Goal: Information Seeking & Learning: Learn about a topic

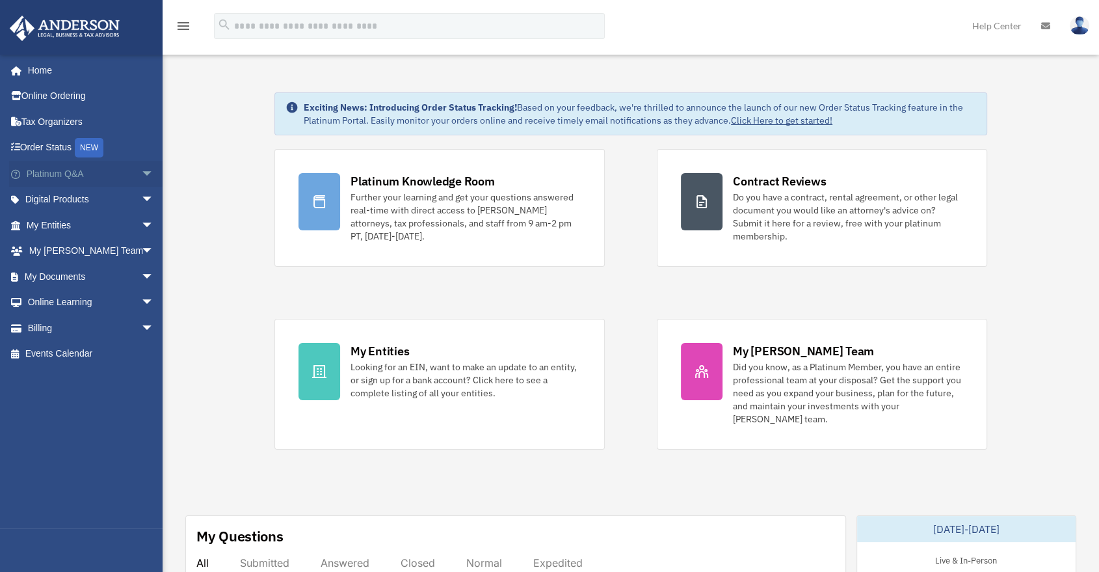
click at [141, 176] on span "arrow_drop_down" at bounding box center [154, 174] width 26 height 27
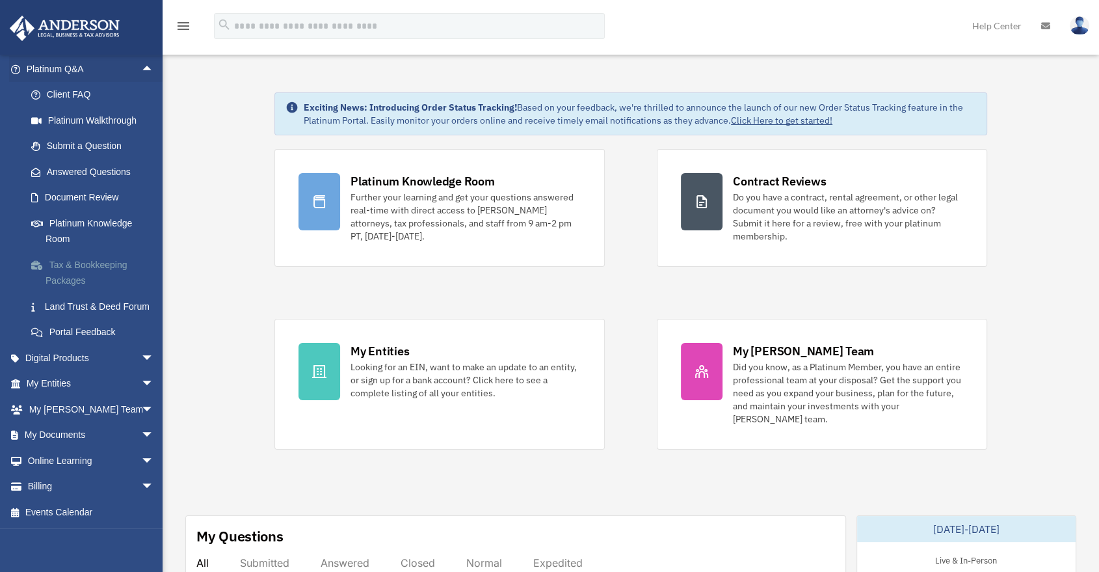
scroll to position [120, 0]
click at [141, 355] on span "arrow_drop_down" at bounding box center [154, 358] width 26 height 27
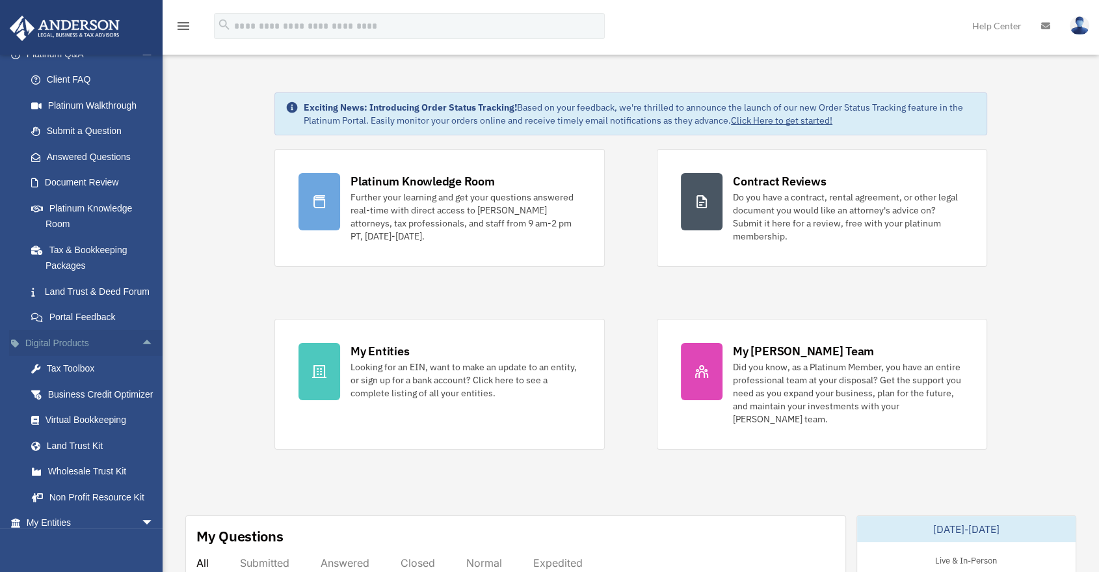
click at [141, 356] on span "arrow_drop_up" at bounding box center [154, 343] width 26 height 27
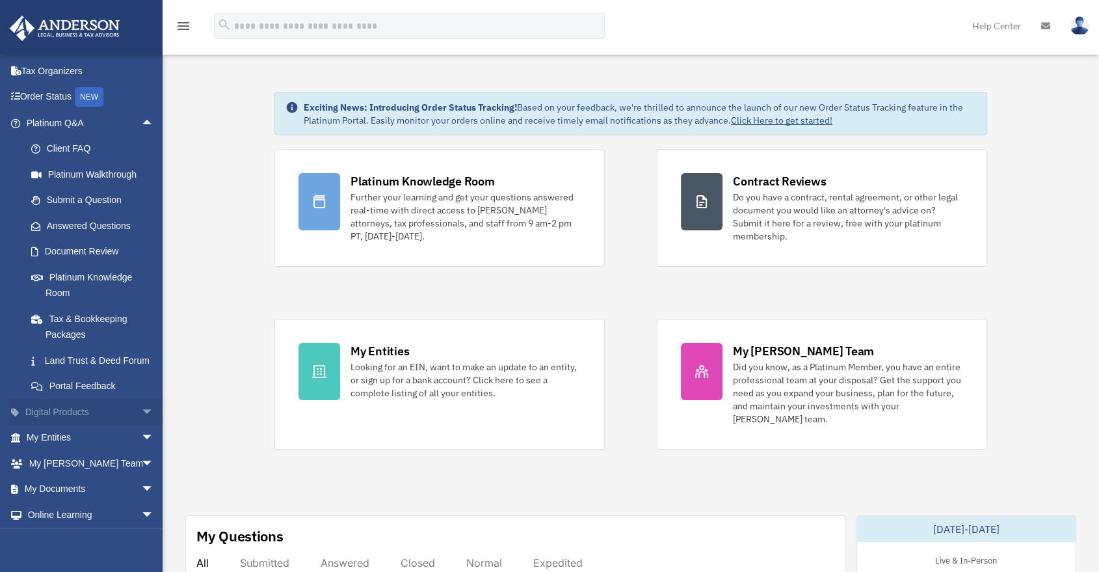
scroll to position [0, 0]
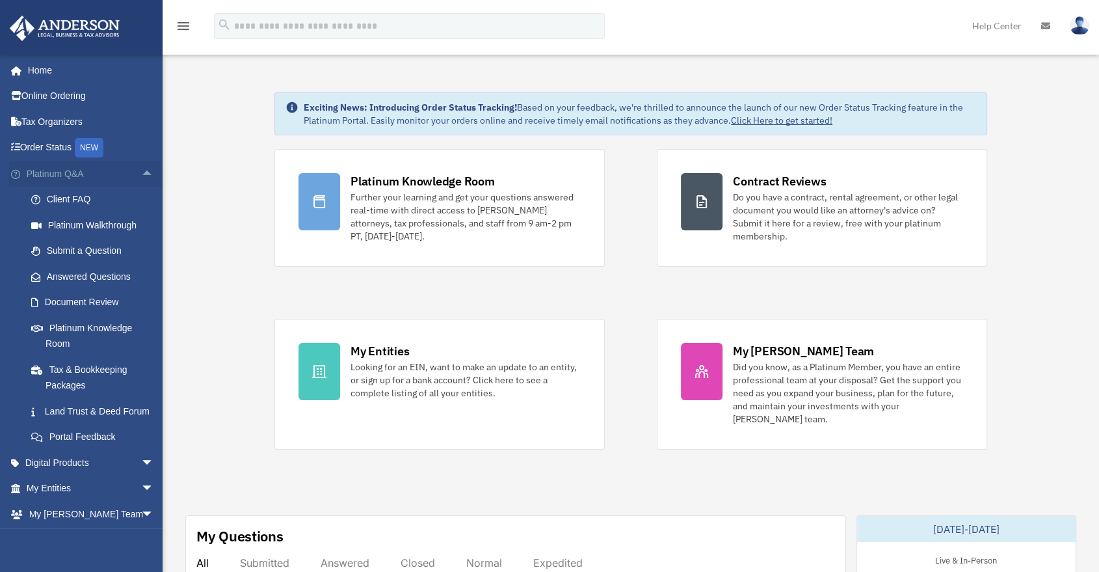
click at [141, 174] on span "arrow_drop_up" at bounding box center [154, 174] width 26 height 27
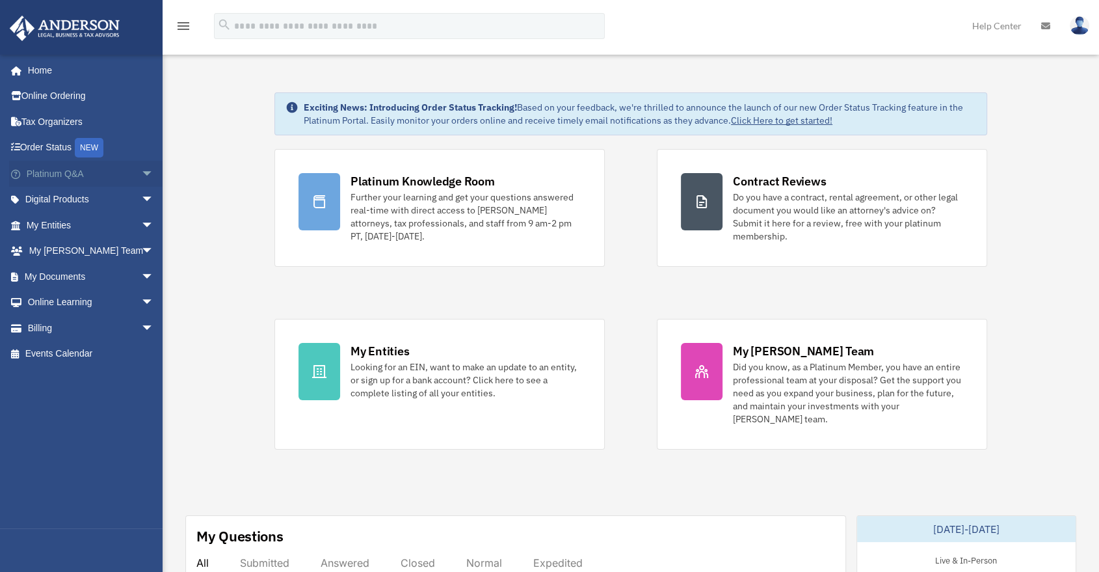
click at [141, 179] on span "arrow_drop_down" at bounding box center [154, 174] width 26 height 27
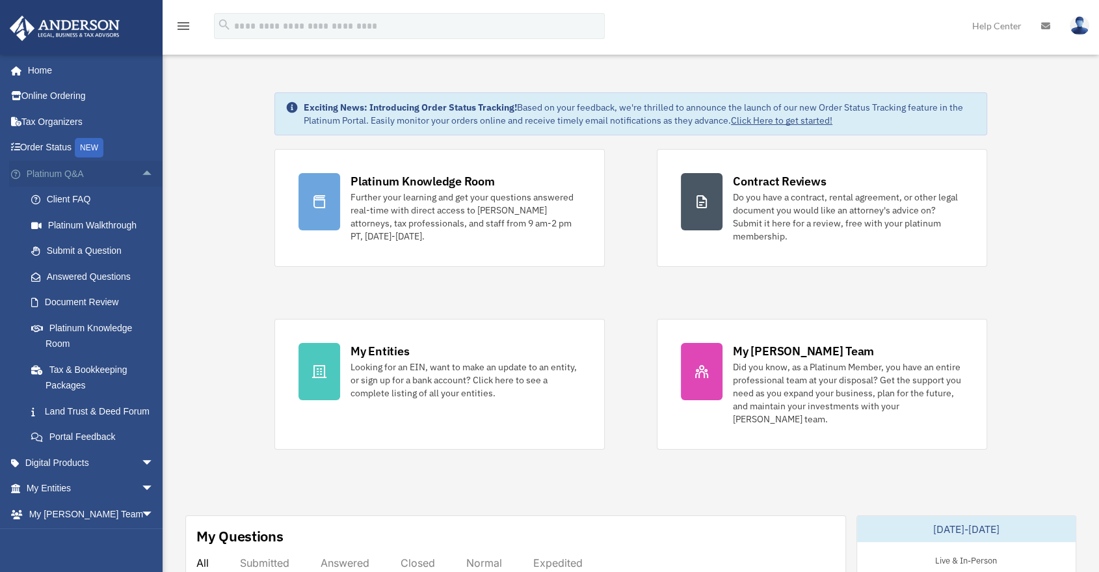
click at [141, 178] on span "arrow_drop_up" at bounding box center [154, 174] width 26 height 27
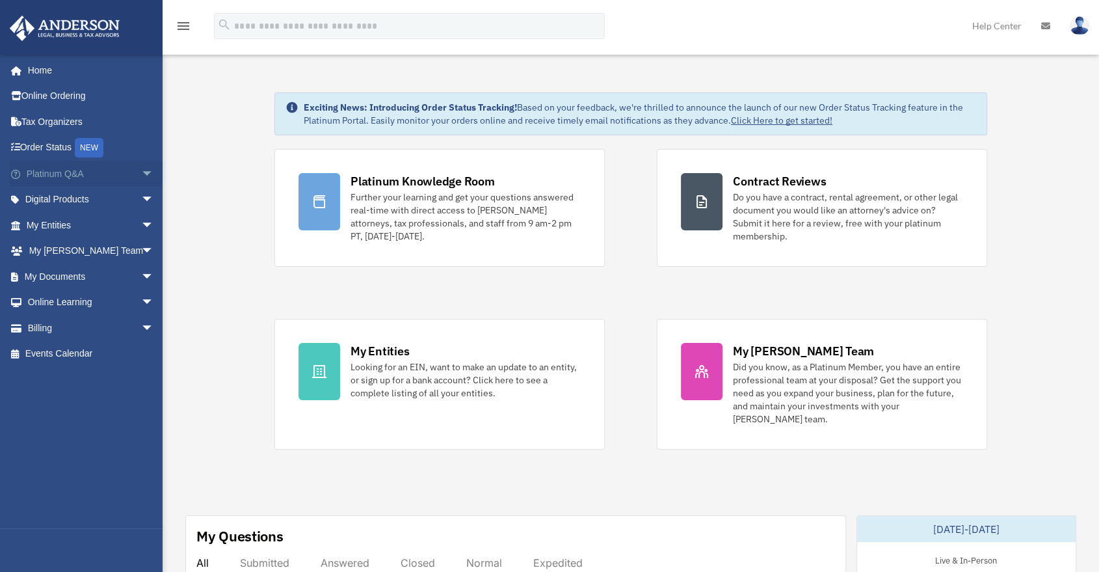
click at [141, 178] on span "arrow_drop_down" at bounding box center [154, 174] width 26 height 27
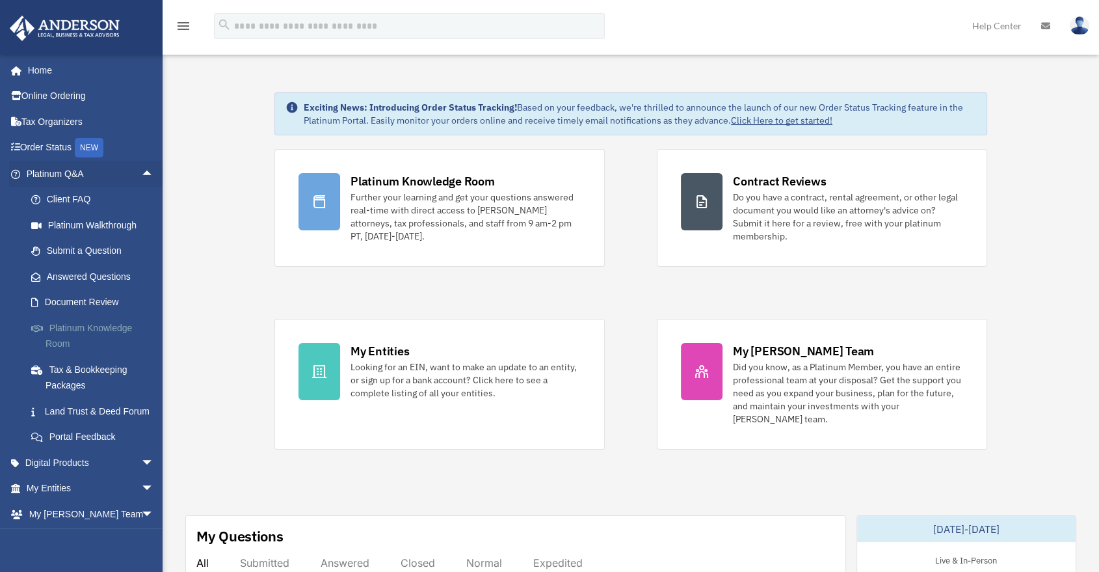
click at [89, 337] on link "Platinum Knowledge Room" at bounding box center [95, 336] width 155 height 42
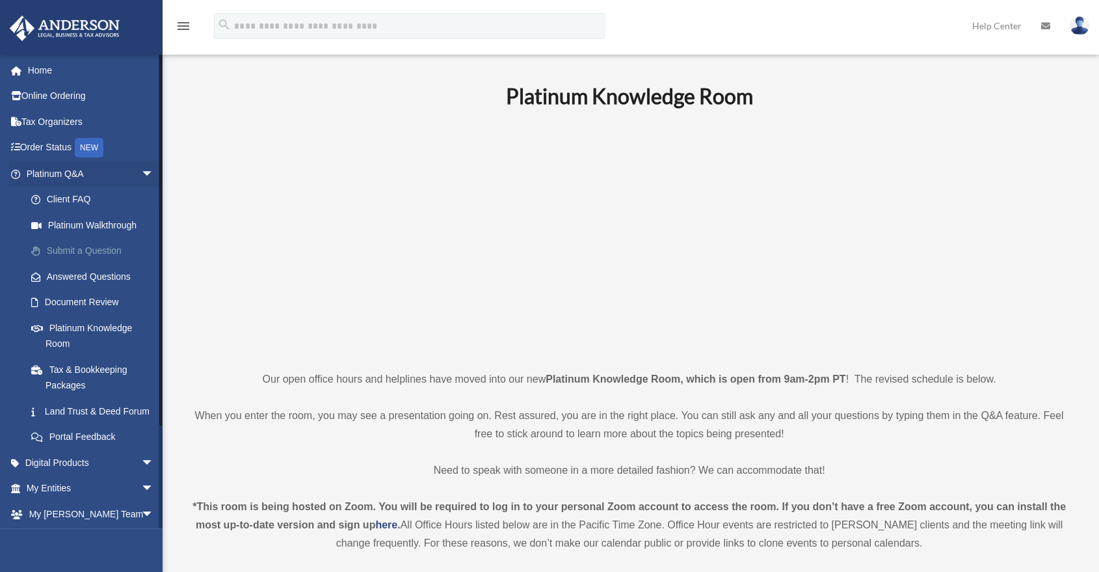
click at [93, 259] on link "Submit a Question" at bounding box center [95, 251] width 155 height 26
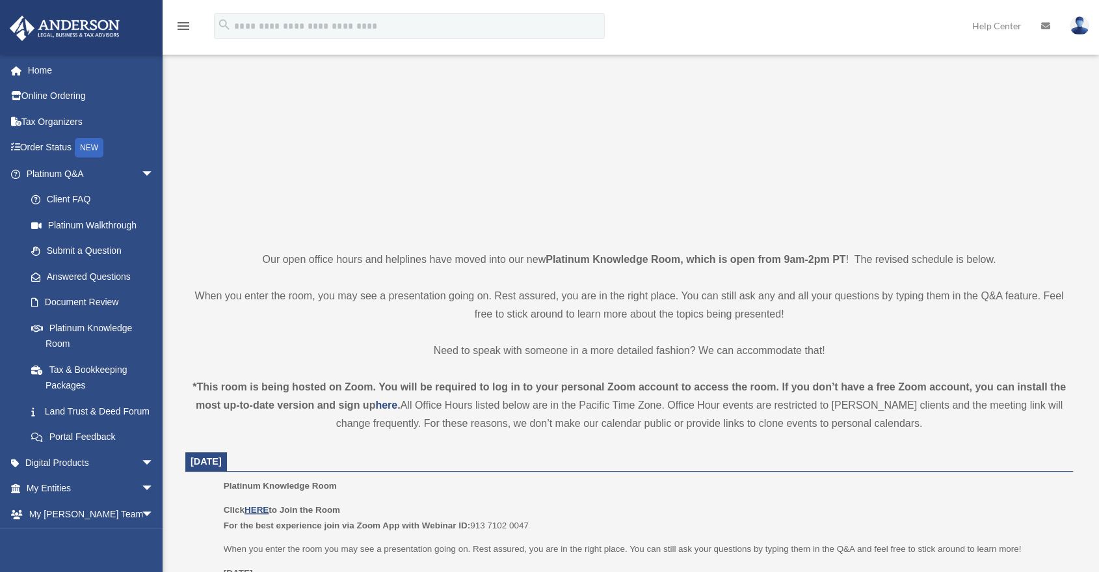
scroll to position [144, 0]
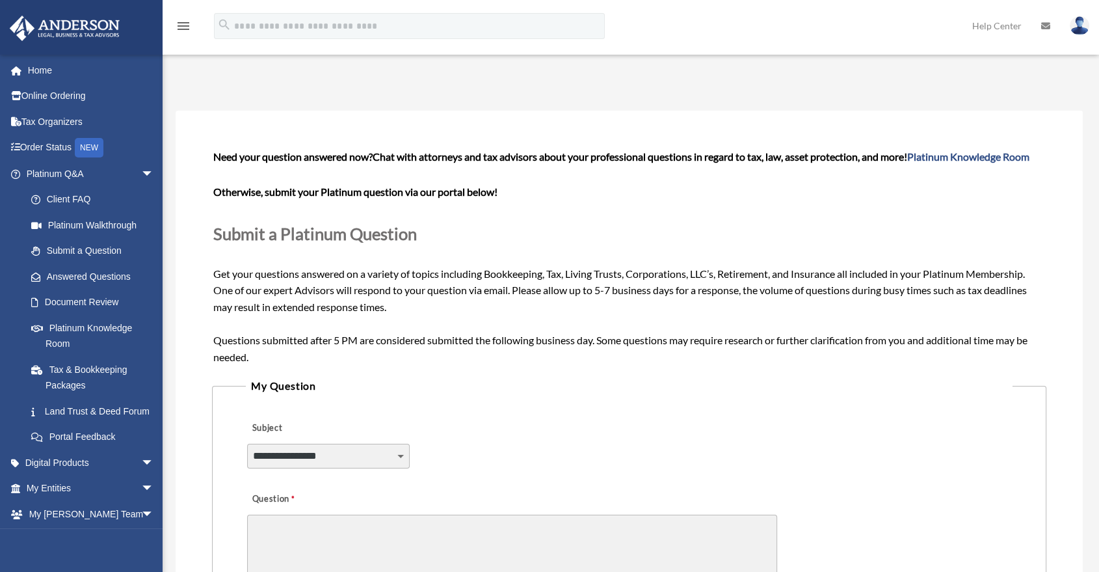
click at [323, 455] on select "**********" at bounding box center [328, 456] width 163 height 25
click at [627, 219] on p "Submit a Platinum Question" at bounding box center [629, 233] width 832 height 29
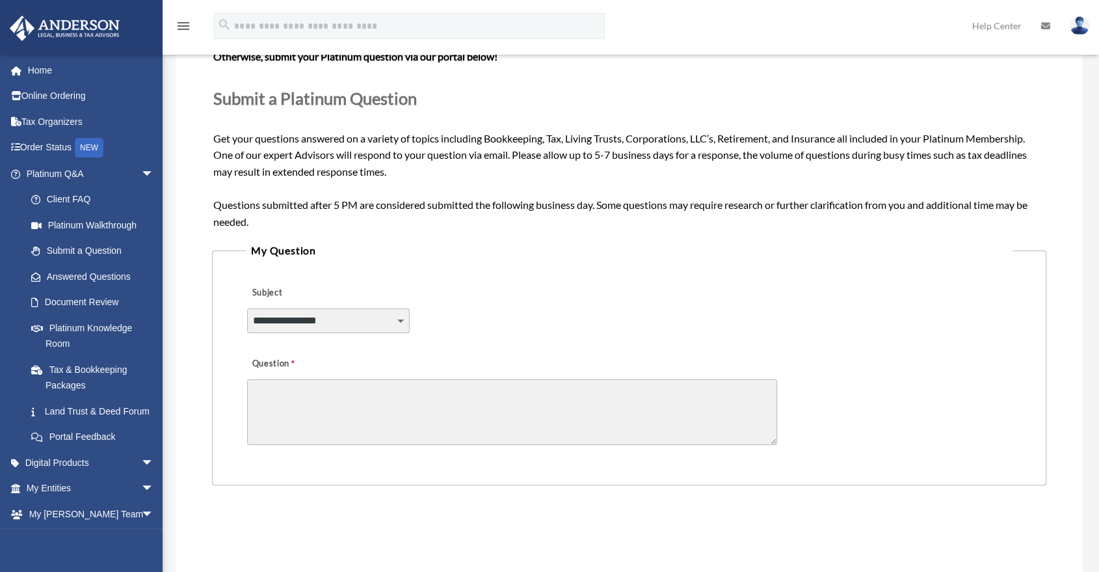
scroll to position [144, 0]
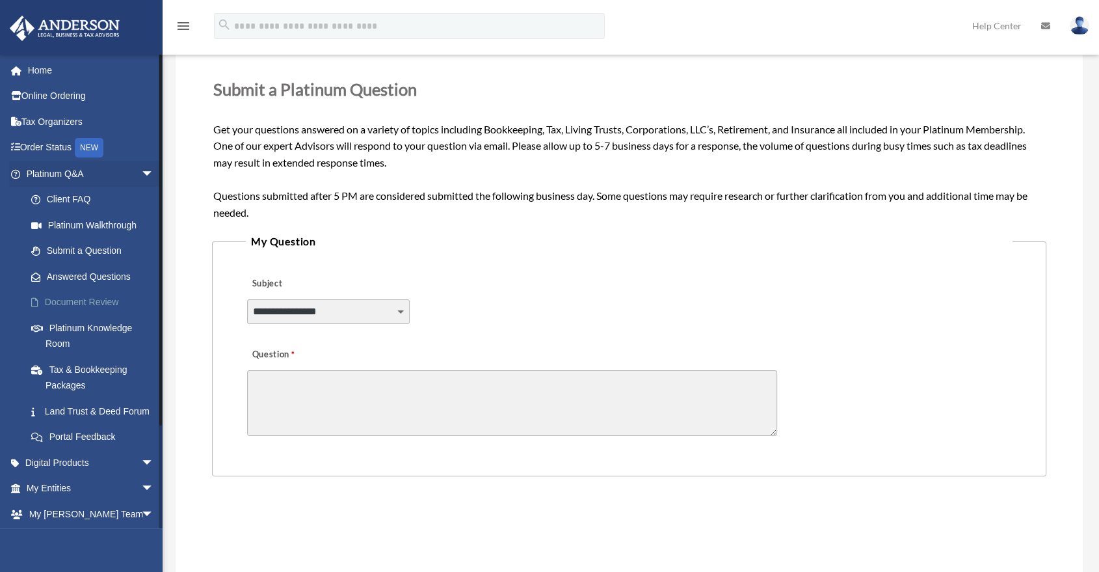
click at [116, 303] on link "Document Review" at bounding box center [95, 302] width 155 height 26
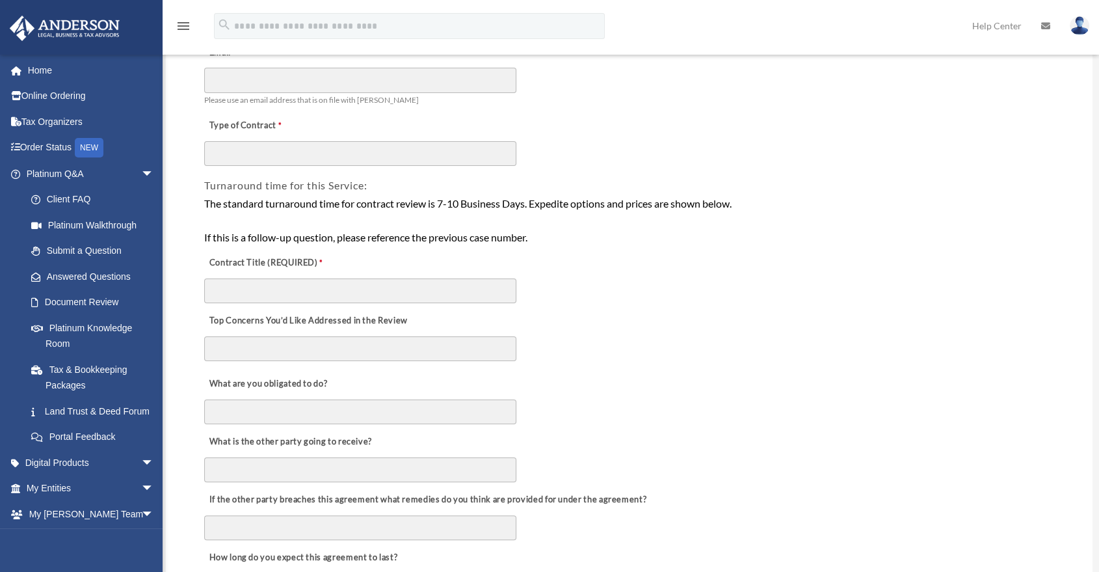
scroll to position [217, 0]
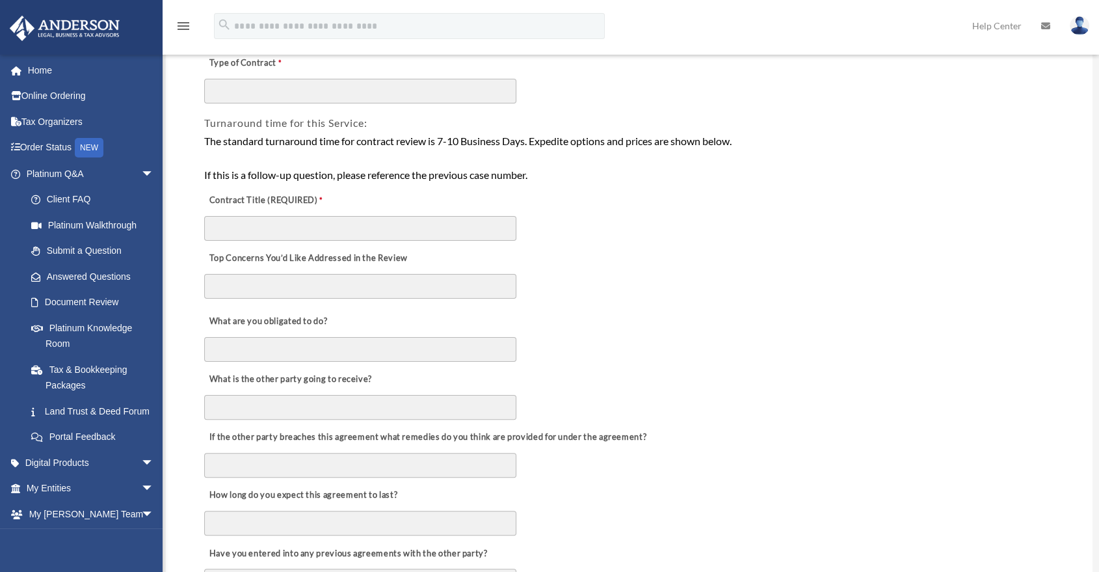
click at [628, 292] on div "Top Concerns You’d Like Addressed in the Review" at bounding box center [629, 273] width 853 height 63
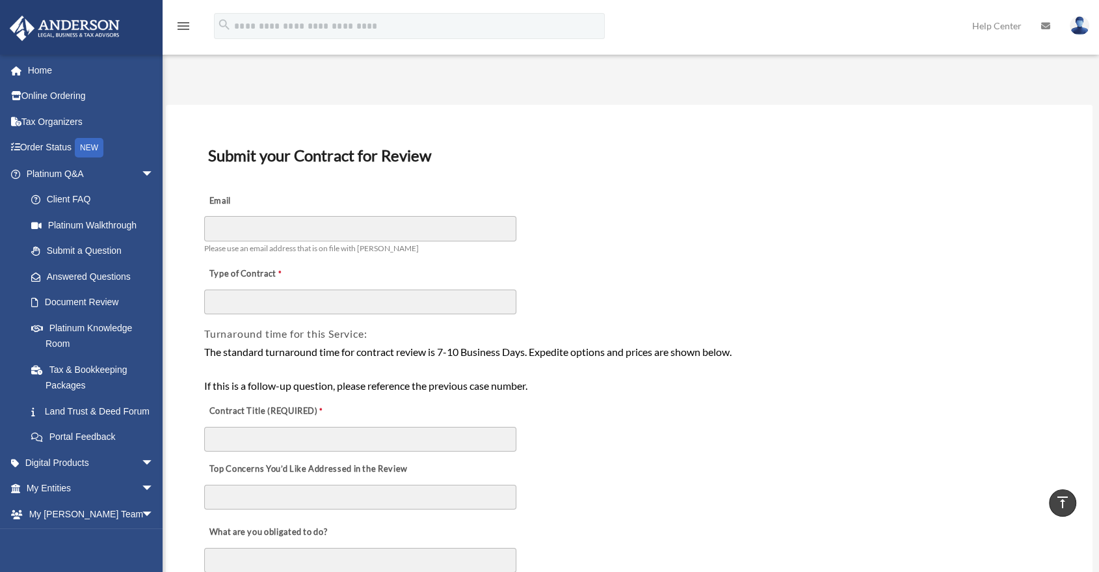
scroll to position [0, 0]
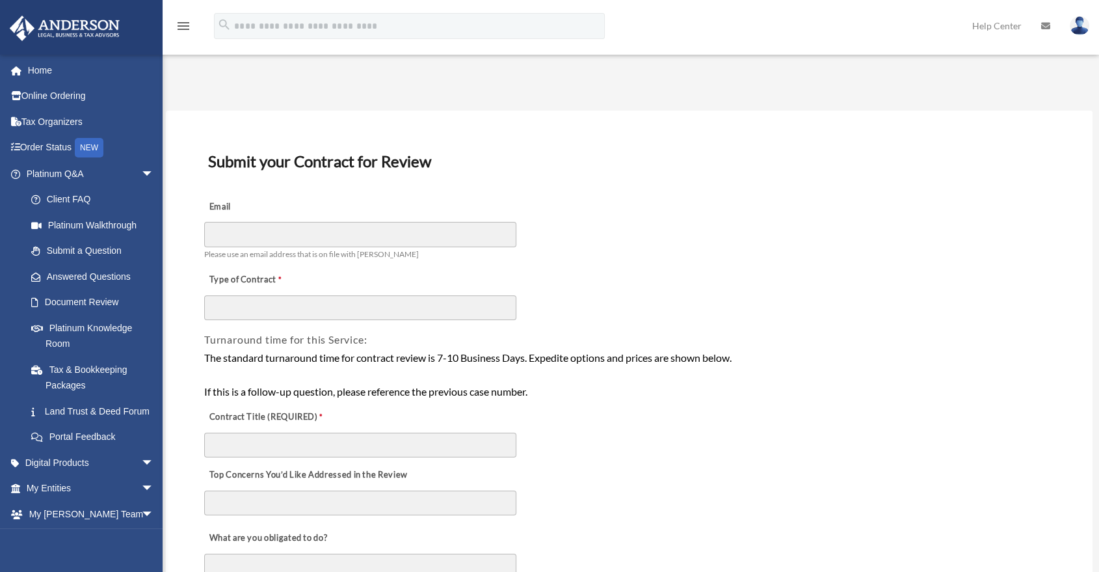
click at [604, 397] on div "The standard turnaround time for contract review is 7-10 Business Days. Expedit…" at bounding box center [629, 374] width 850 height 50
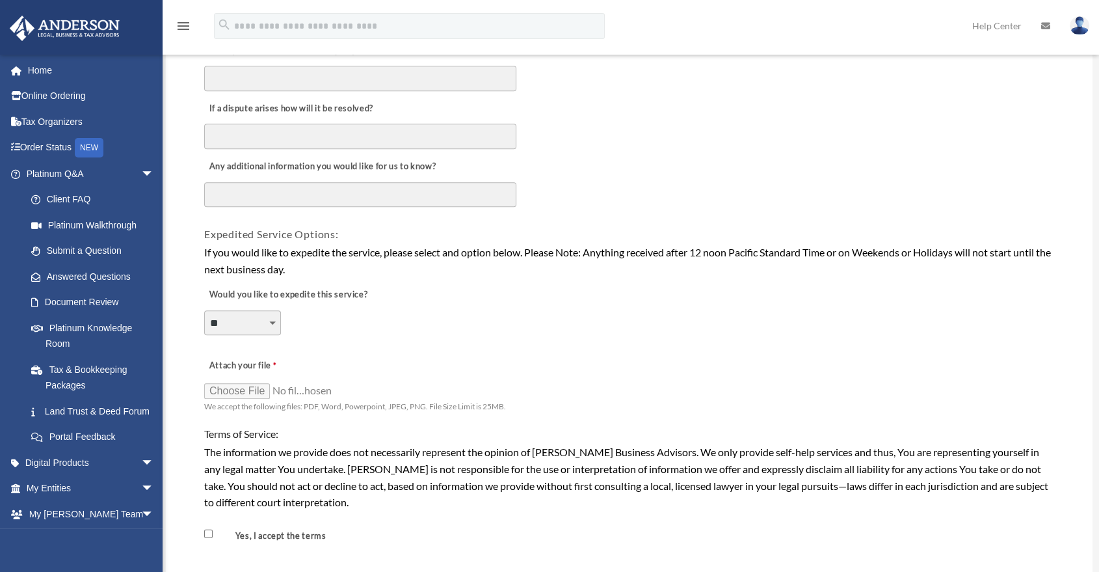
scroll to position [795, 0]
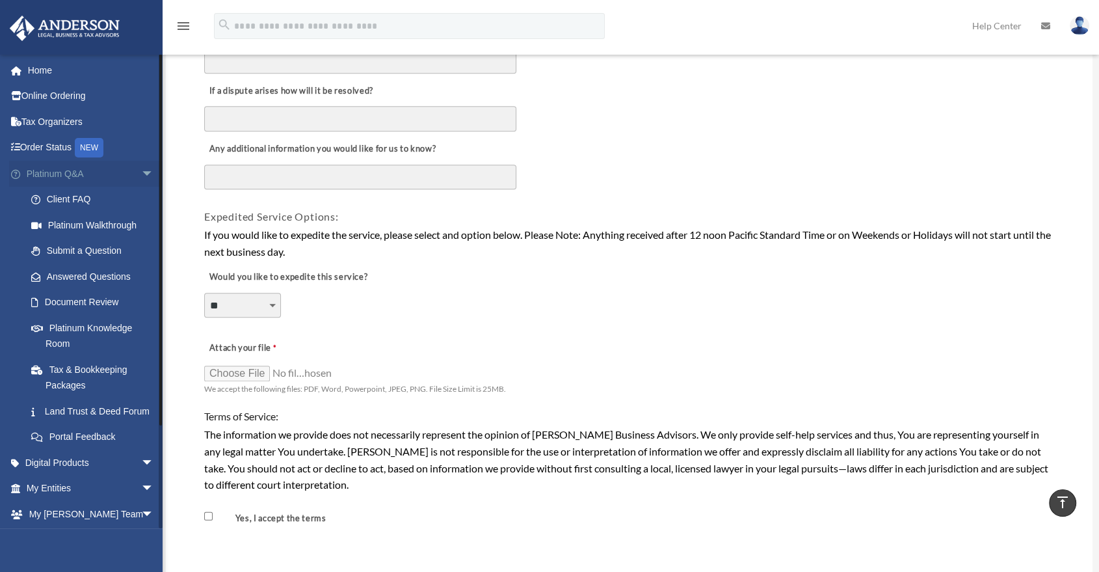
click at [141, 179] on span "arrow_drop_down" at bounding box center [154, 174] width 26 height 27
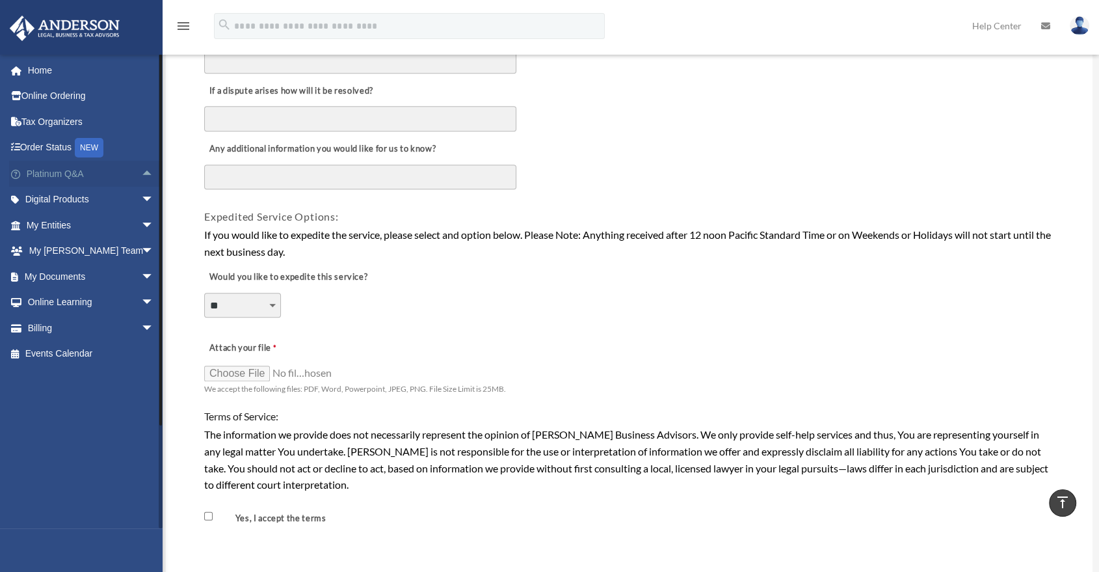
click at [141, 179] on span "arrow_drop_up" at bounding box center [154, 174] width 26 height 27
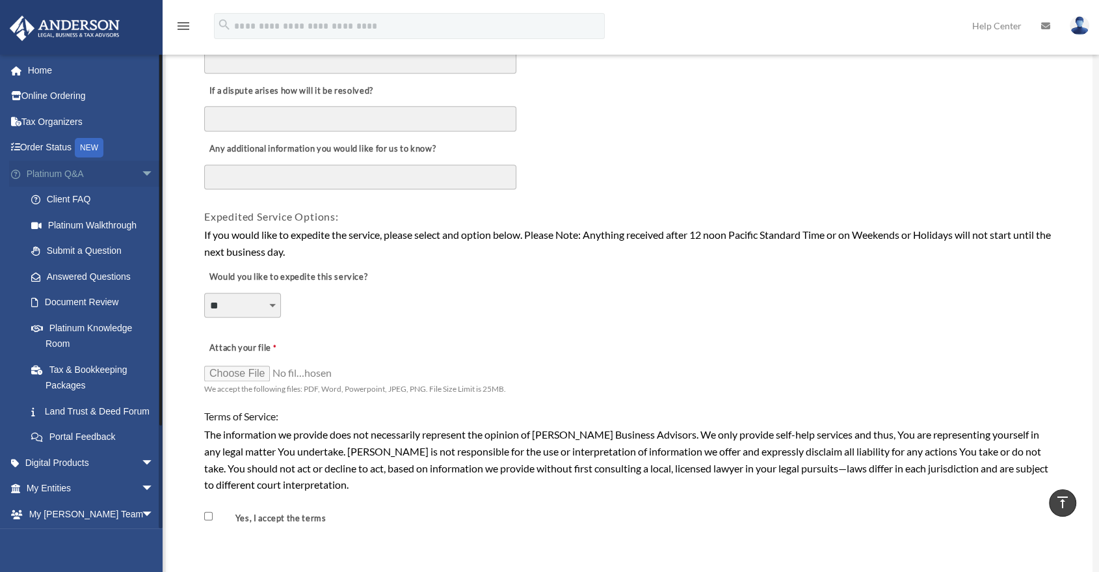
click at [141, 179] on span "arrow_drop_down" at bounding box center [154, 174] width 26 height 27
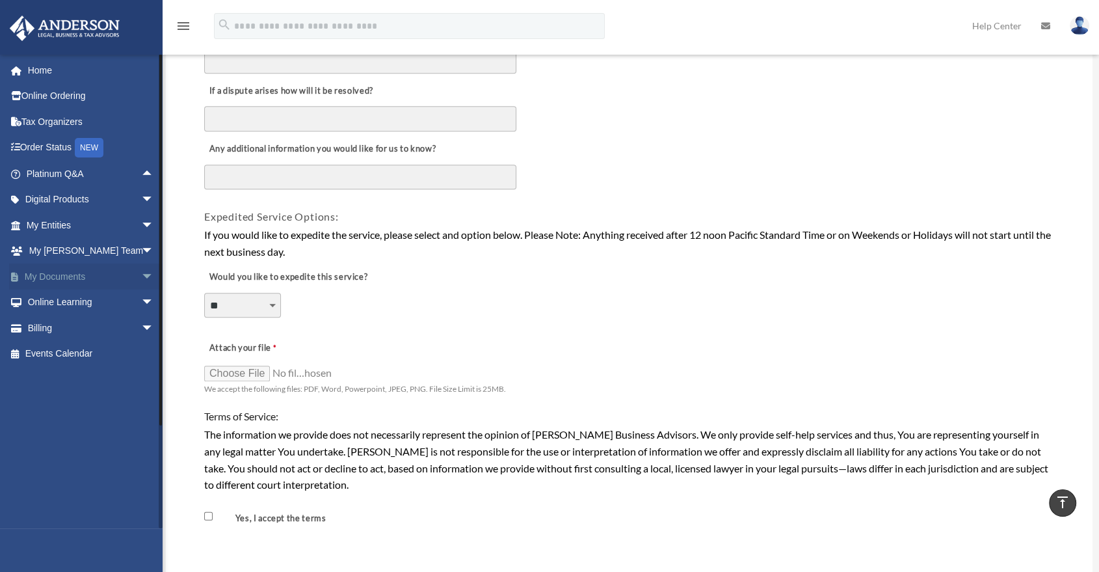
click at [141, 280] on span "arrow_drop_down" at bounding box center [154, 276] width 26 height 27
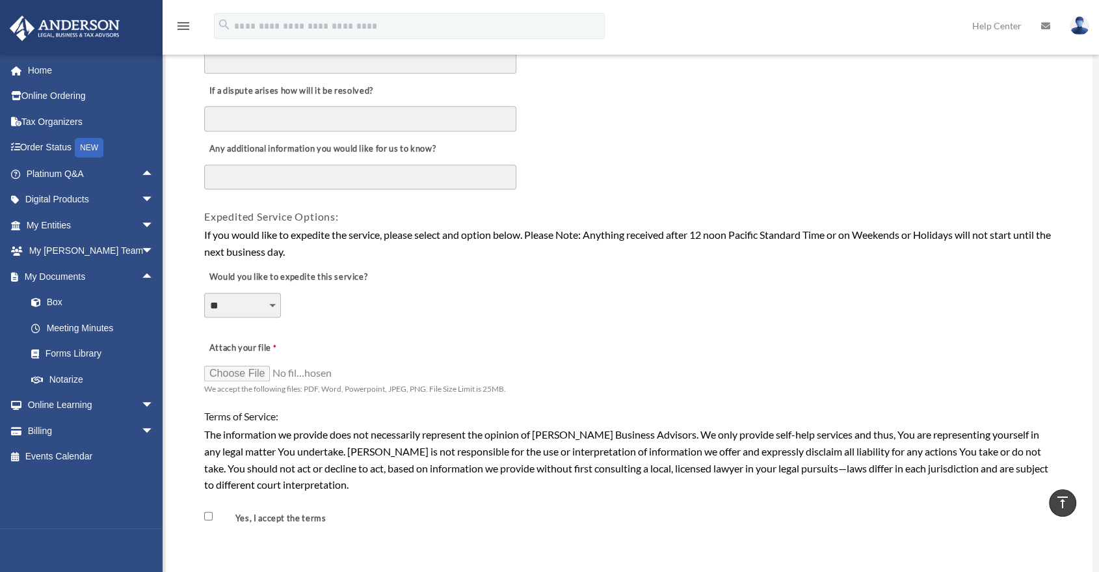
click at [185, 262] on div "**********" at bounding box center [629, 37] width 927 height 1442
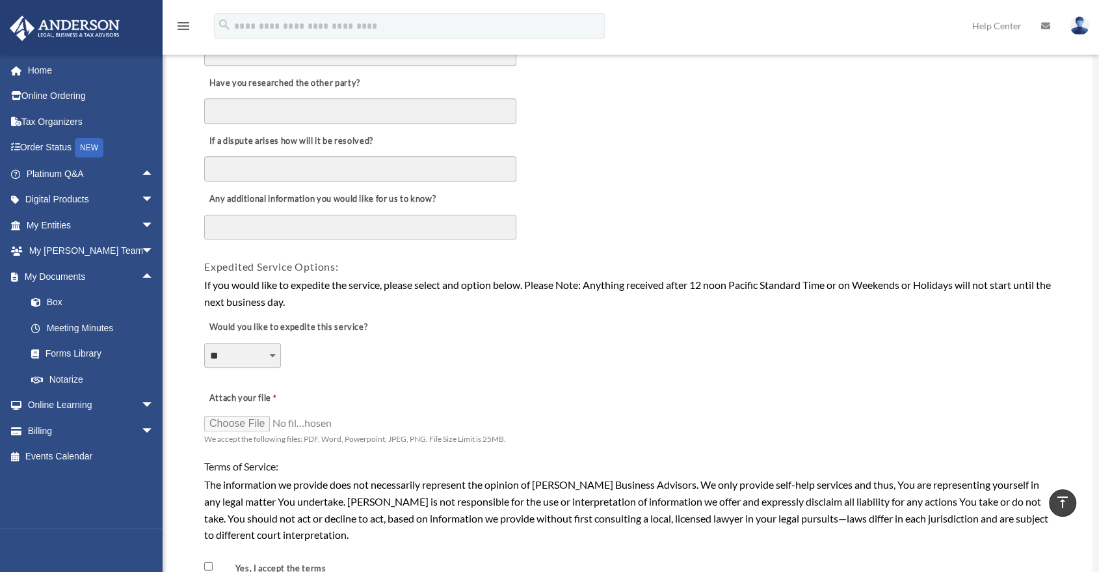
scroll to position [723, 0]
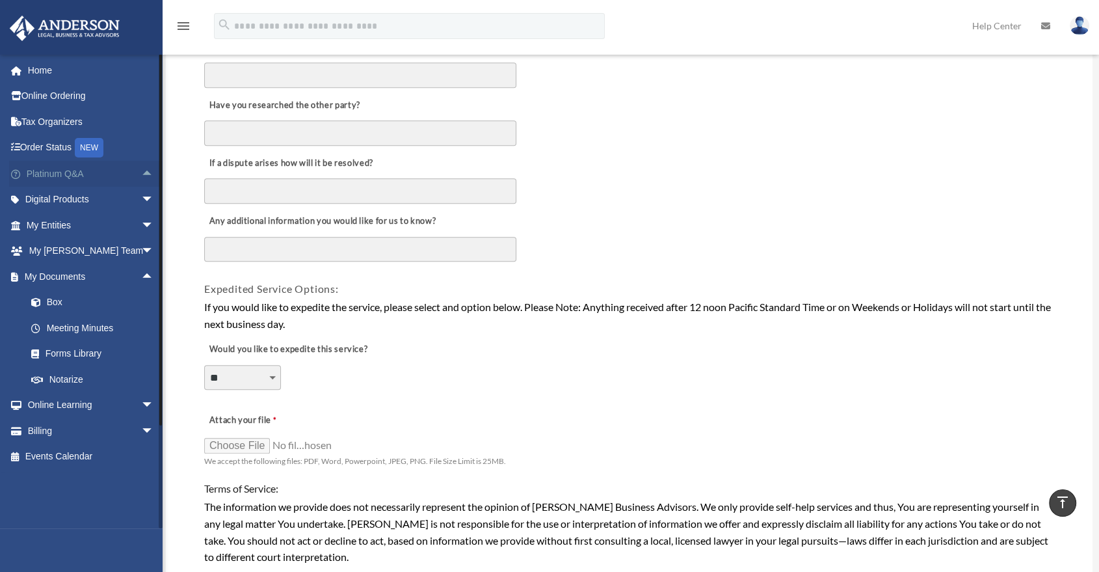
click at [141, 167] on span "arrow_drop_up" at bounding box center [154, 174] width 26 height 27
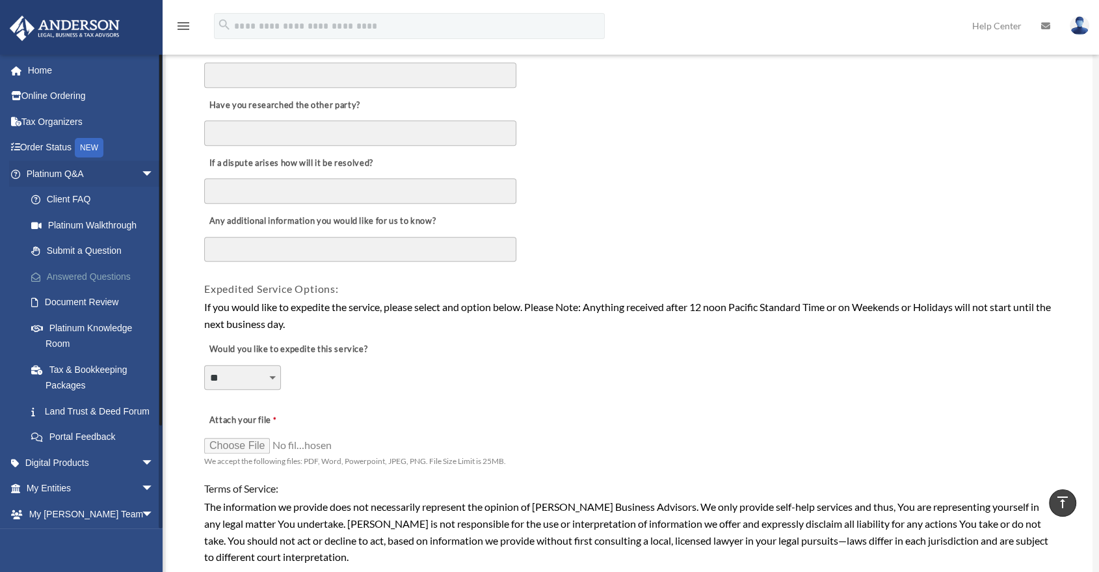
click at [83, 274] on link "Answered Questions" at bounding box center [95, 276] width 155 height 26
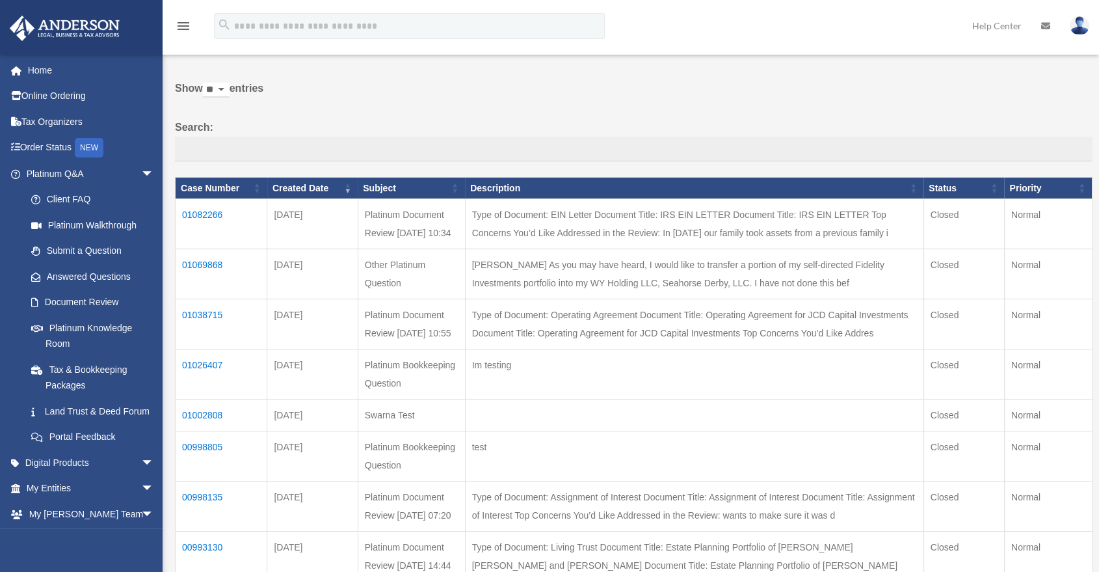
scroll to position [72, 0]
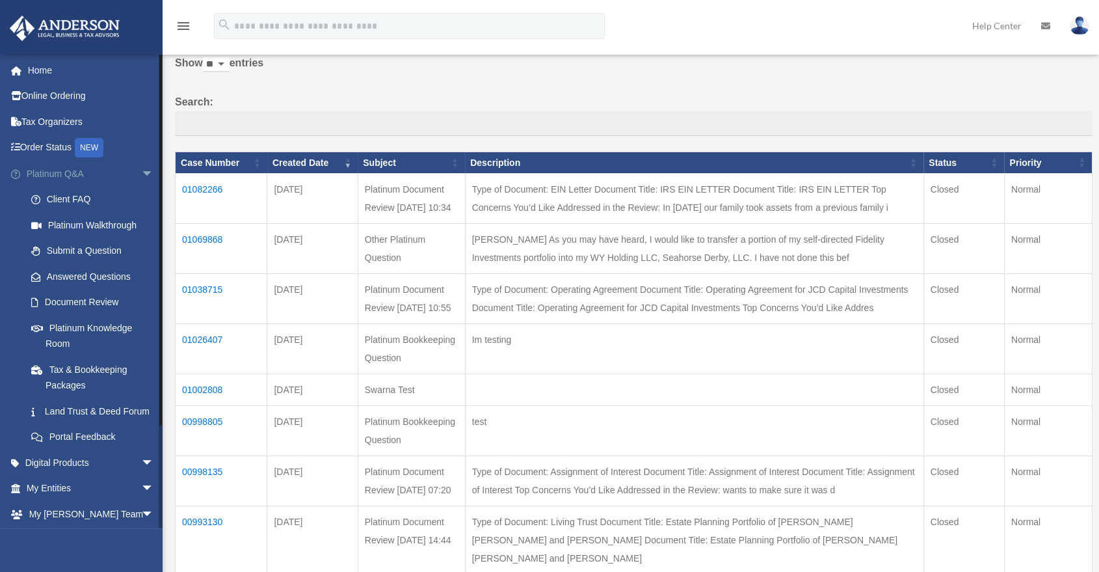
click at [141, 168] on span "arrow_drop_down" at bounding box center [154, 174] width 26 height 27
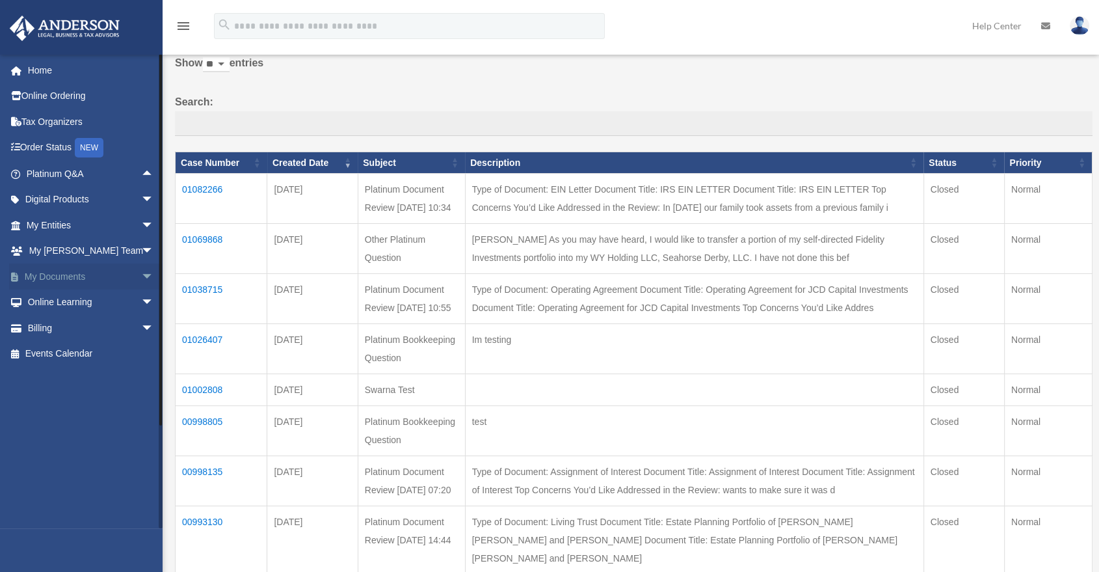
click at [141, 274] on span "arrow_drop_down" at bounding box center [154, 276] width 26 height 27
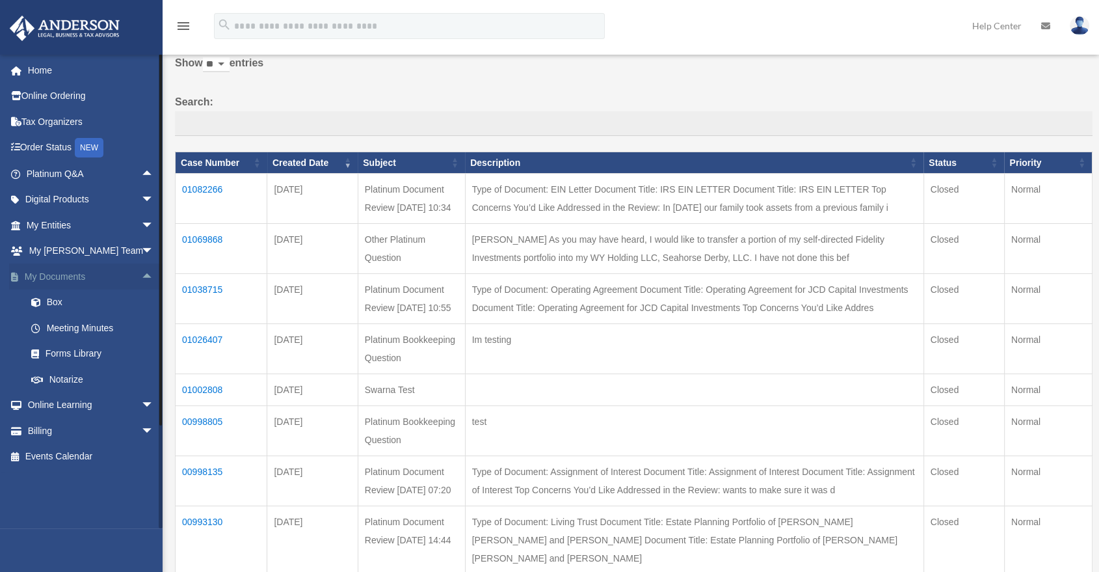
click at [144, 280] on span "arrow_drop_up" at bounding box center [154, 276] width 26 height 27
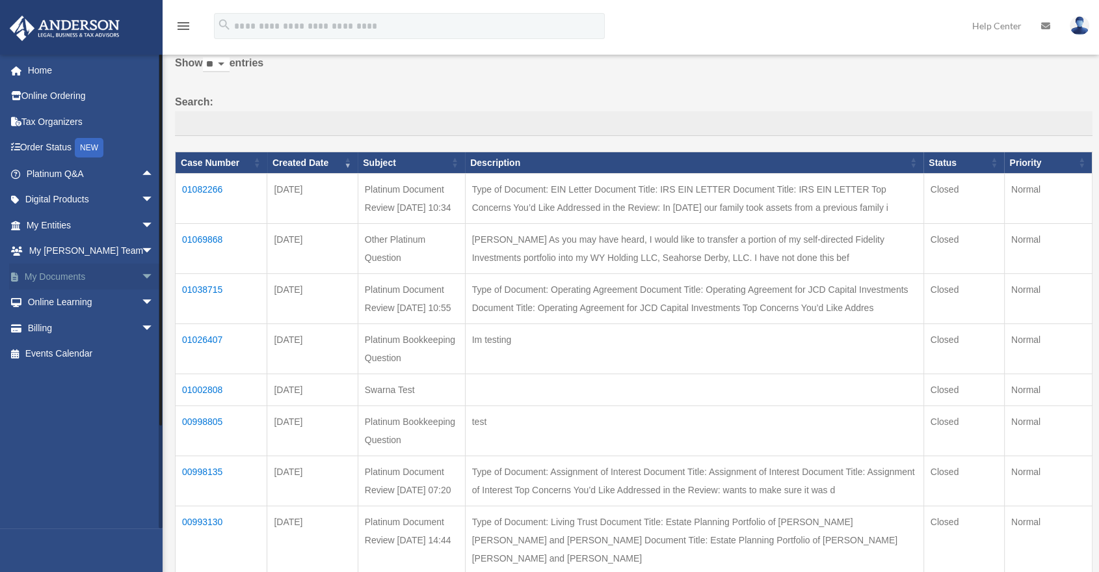
click at [141, 280] on span "arrow_drop_down" at bounding box center [154, 276] width 26 height 27
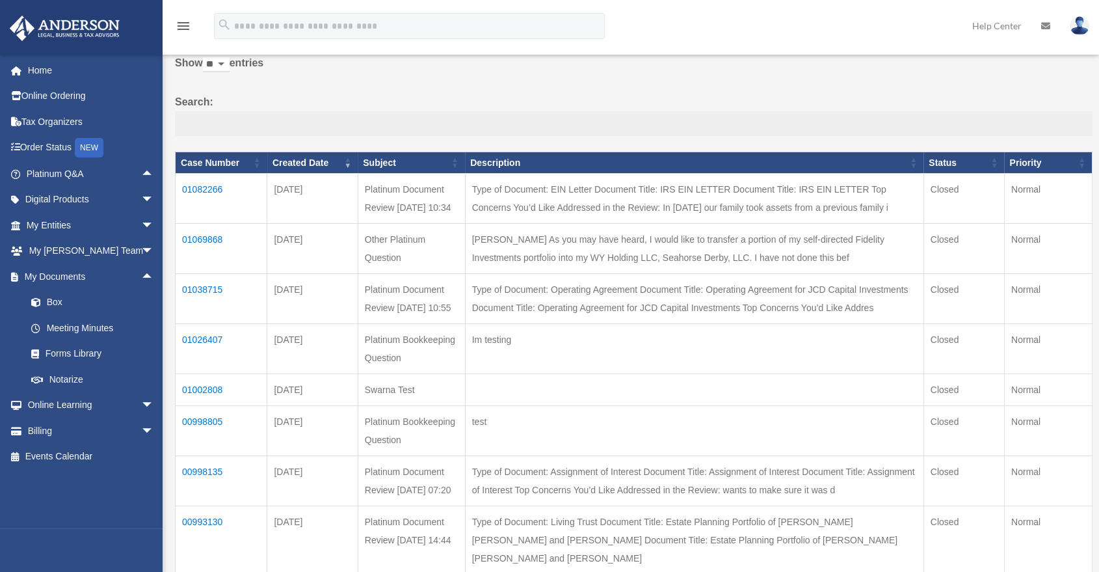
click at [420, 129] on input "Search:" at bounding box center [634, 123] width 918 height 25
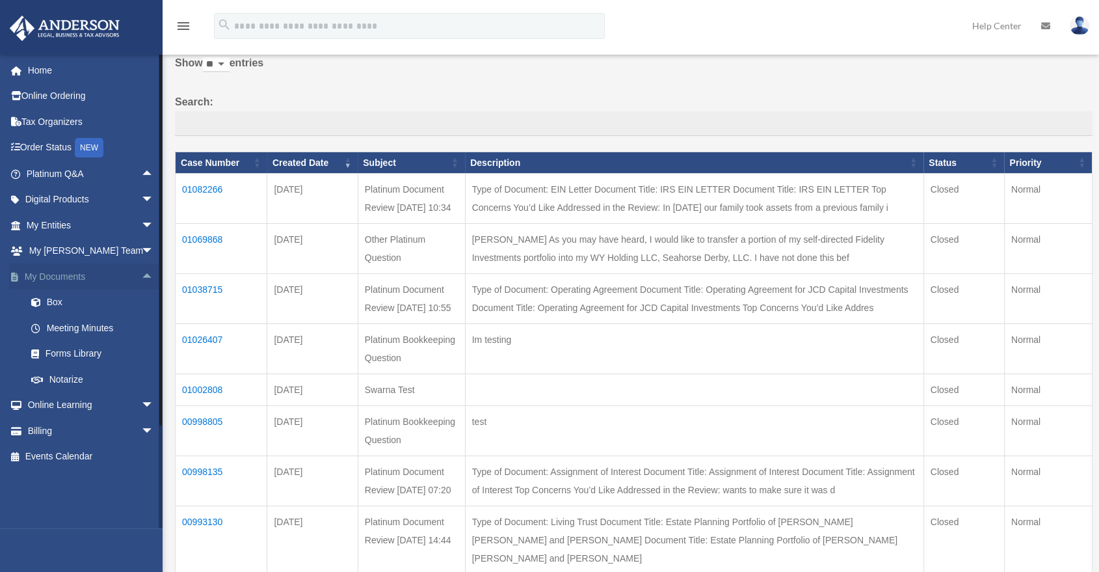
click at [141, 278] on span "arrow_drop_up" at bounding box center [154, 276] width 26 height 27
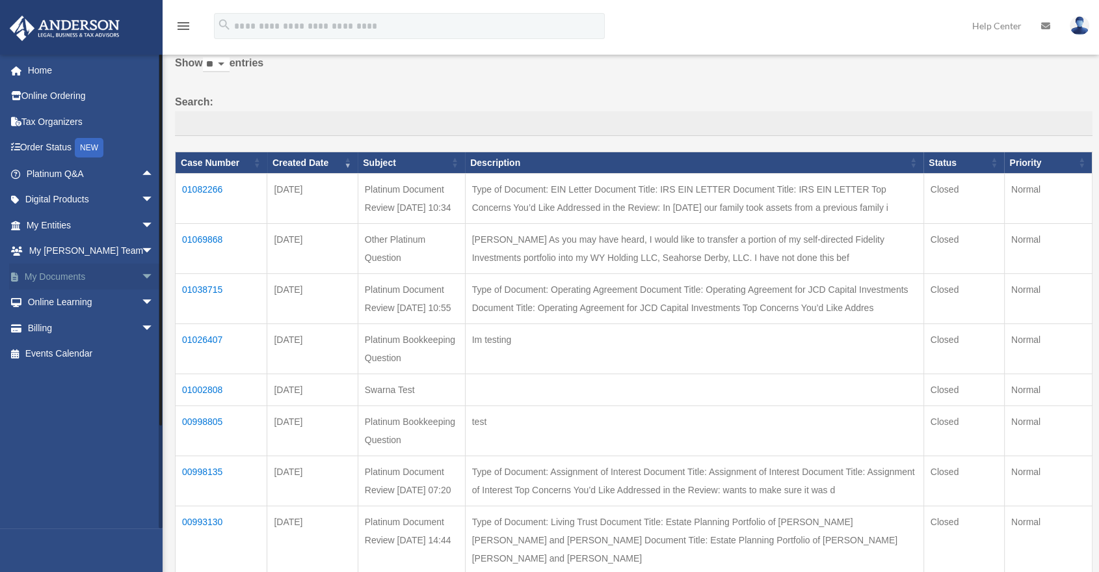
click at [141, 278] on span "arrow_drop_down" at bounding box center [154, 276] width 26 height 27
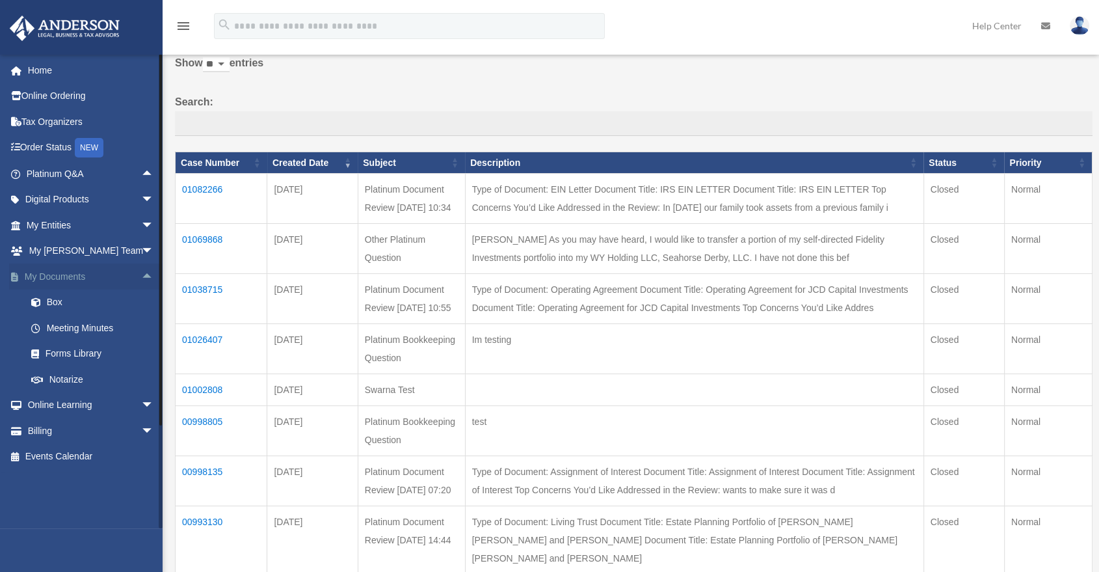
click at [141, 274] on span "arrow_drop_up" at bounding box center [154, 276] width 26 height 27
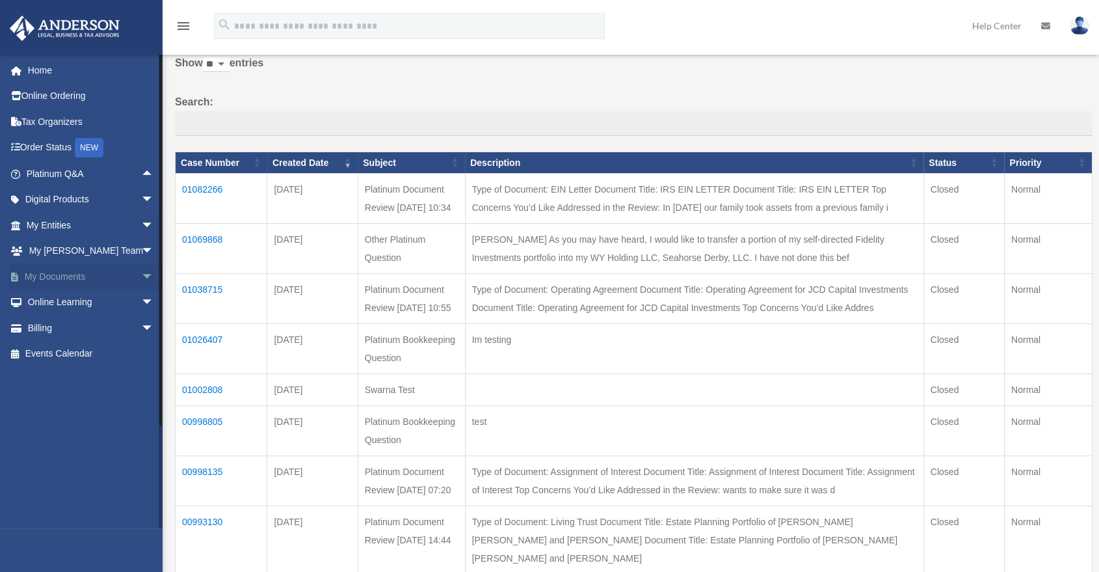
click at [141, 274] on span "arrow_drop_down" at bounding box center [154, 276] width 26 height 27
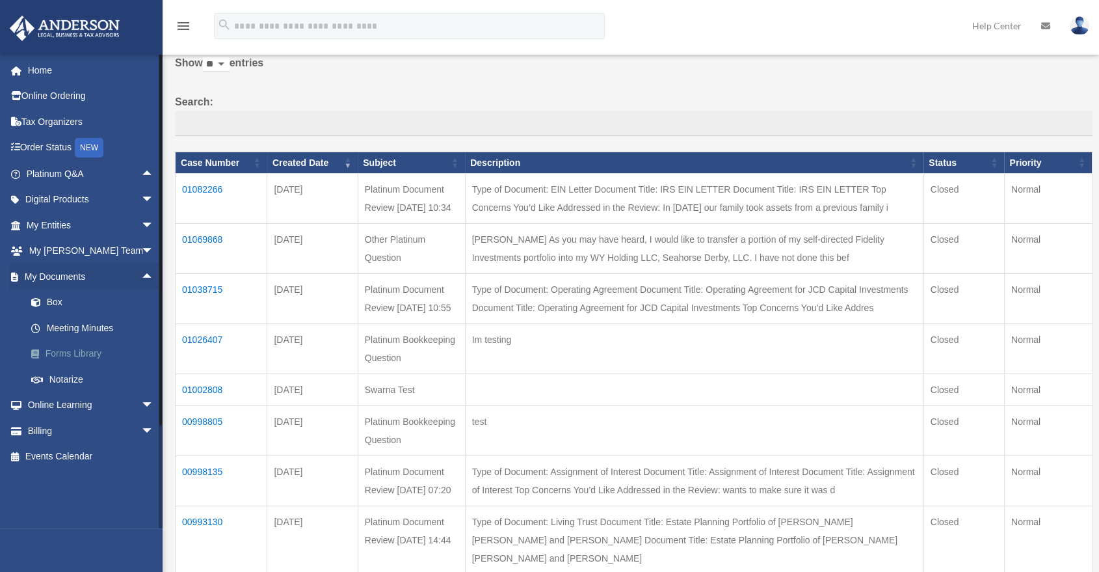
click at [80, 356] on link "Forms Library" at bounding box center [95, 354] width 155 height 26
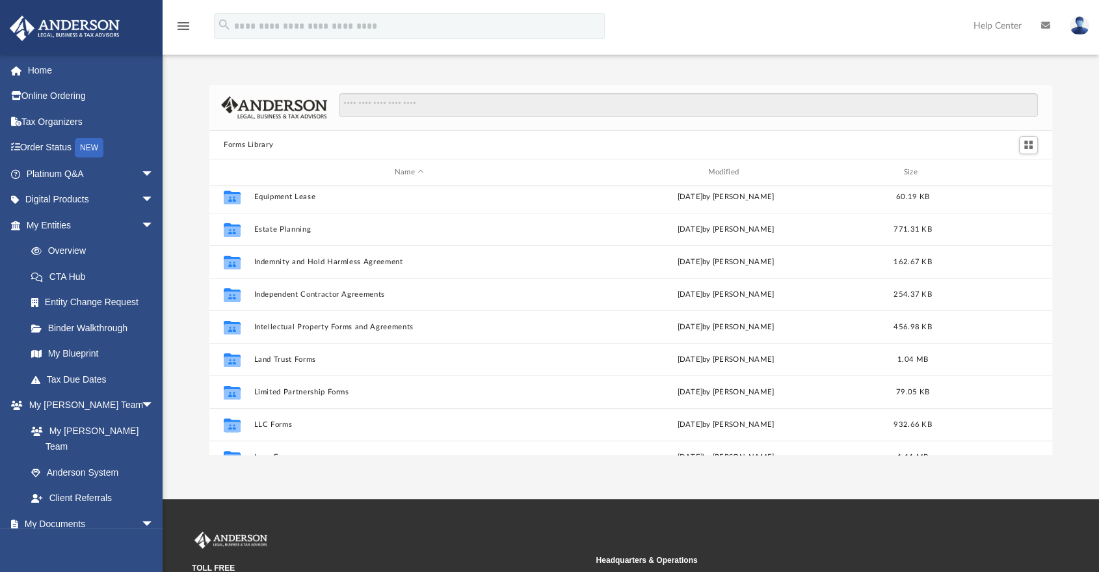
scroll to position [433, 0]
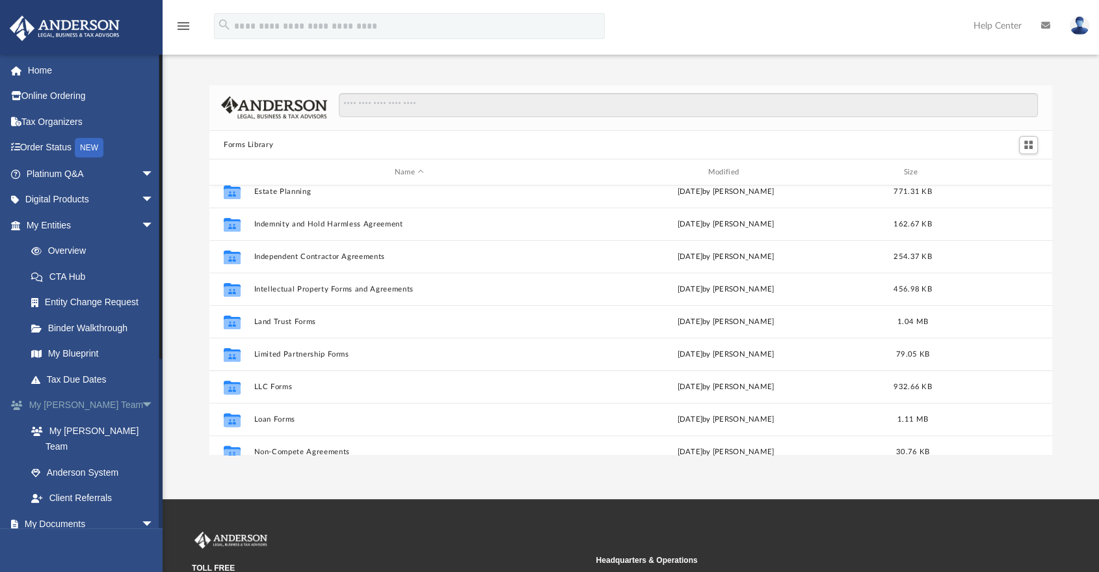
click at [142, 403] on span "arrow_drop_down" at bounding box center [154, 405] width 26 height 27
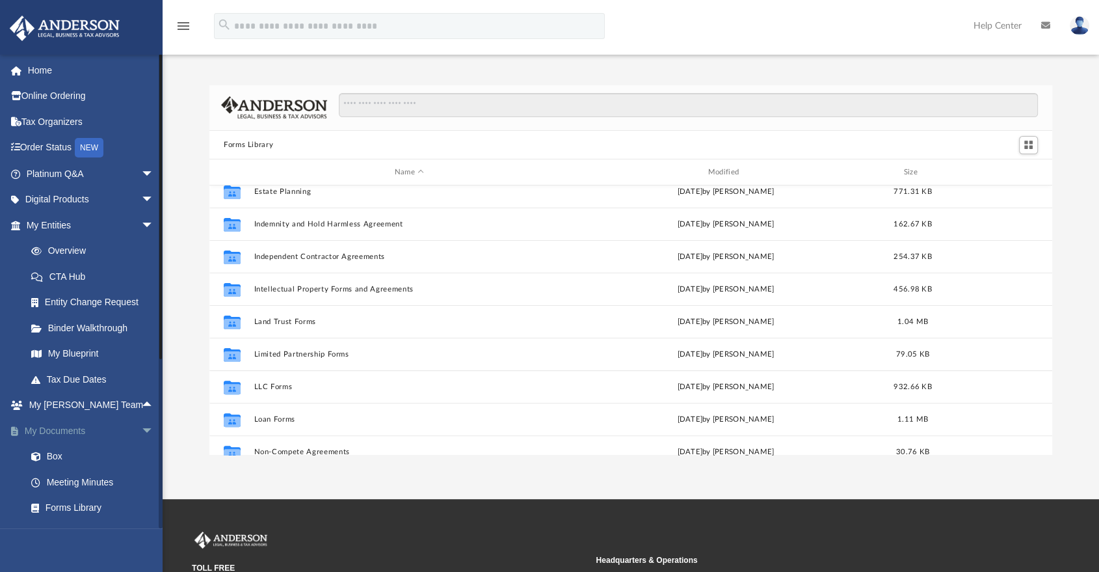
click at [141, 428] on span "arrow_drop_down" at bounding box center [154, 431] width 26 height 27
click at [141, 428] on span "arrow_drop_up" at bounding box center [154, 431] width 26 height 27
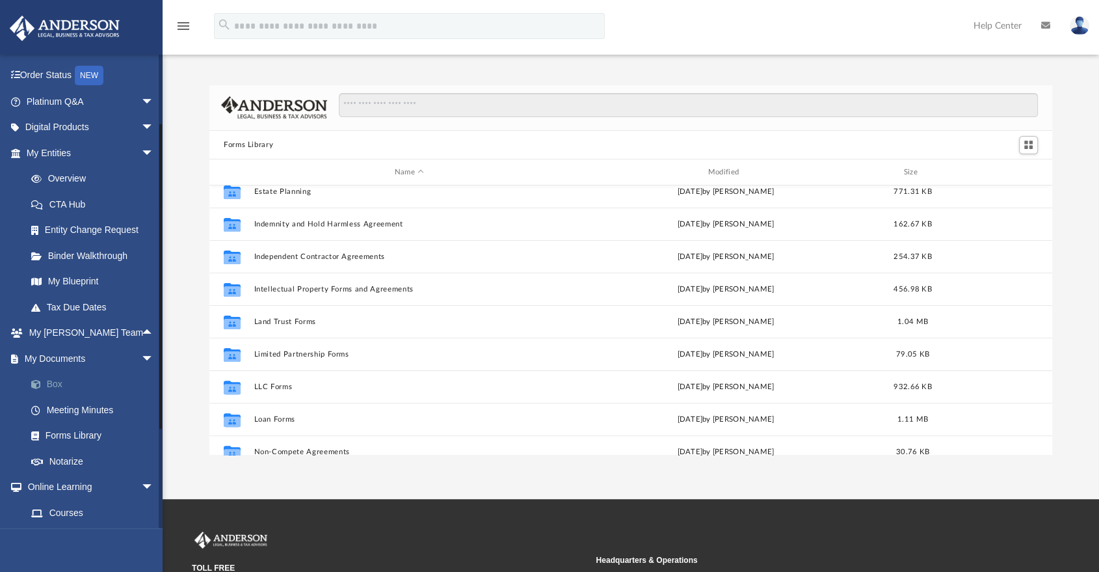
click at [88, 385] on link "Box" at bounding box center [95, 384] width 155 height 26
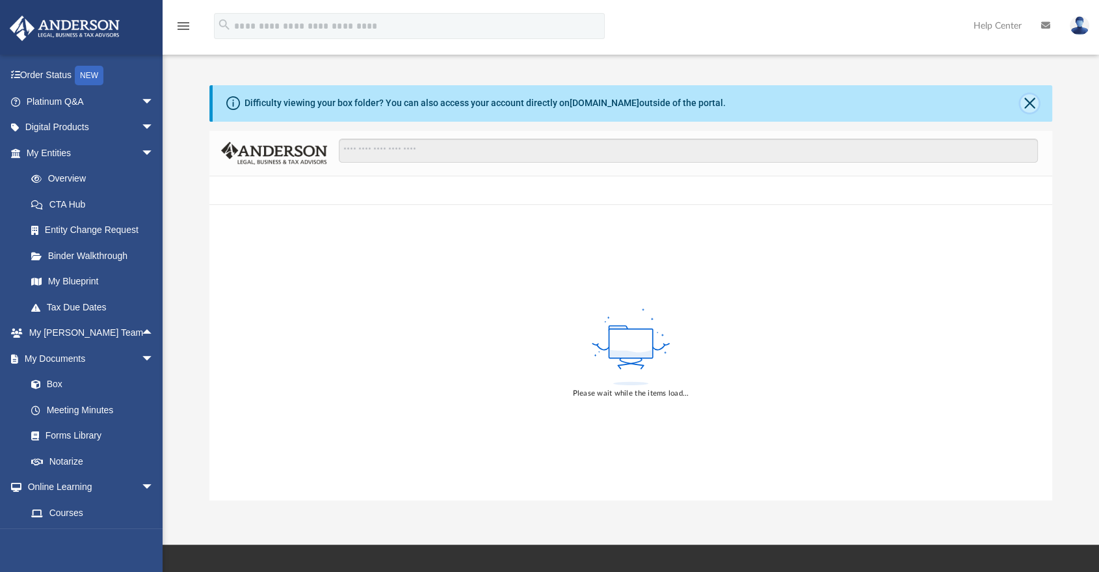
click at [1025, 103] on button "Close" at bounding box center [1030, 103] width 18 height 18
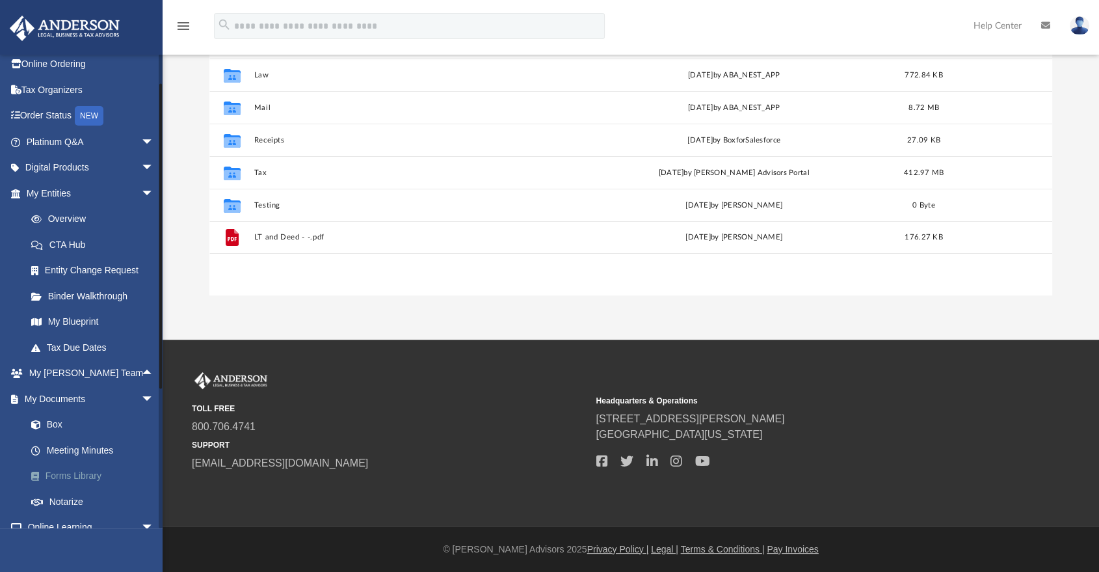
scroll to position [31, 0]
click at [145, 193] on span "arrow_drop_down" at bounding box center [154, 194] width 26 height 27
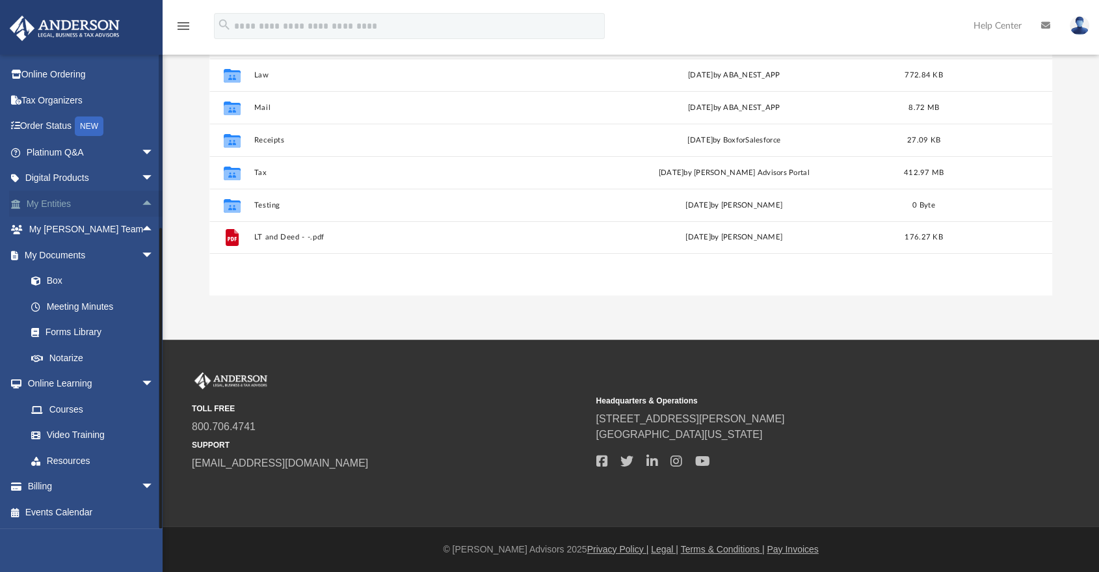
scroll to position [21, 0]
click at [141, 377] on span "arrow_drop_down" at bounding box center [154, 384] width 26 height 27
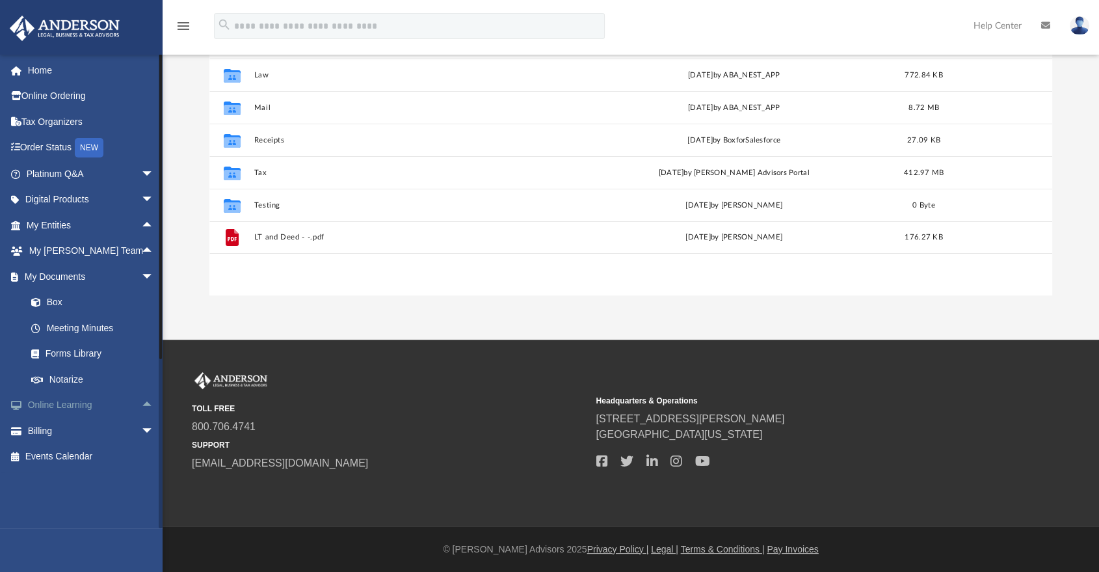
scroll to position [0, 0]
click at [141, 286] on span "arrow_drop_down" at bounding box center [154, 276] width 26 height 27
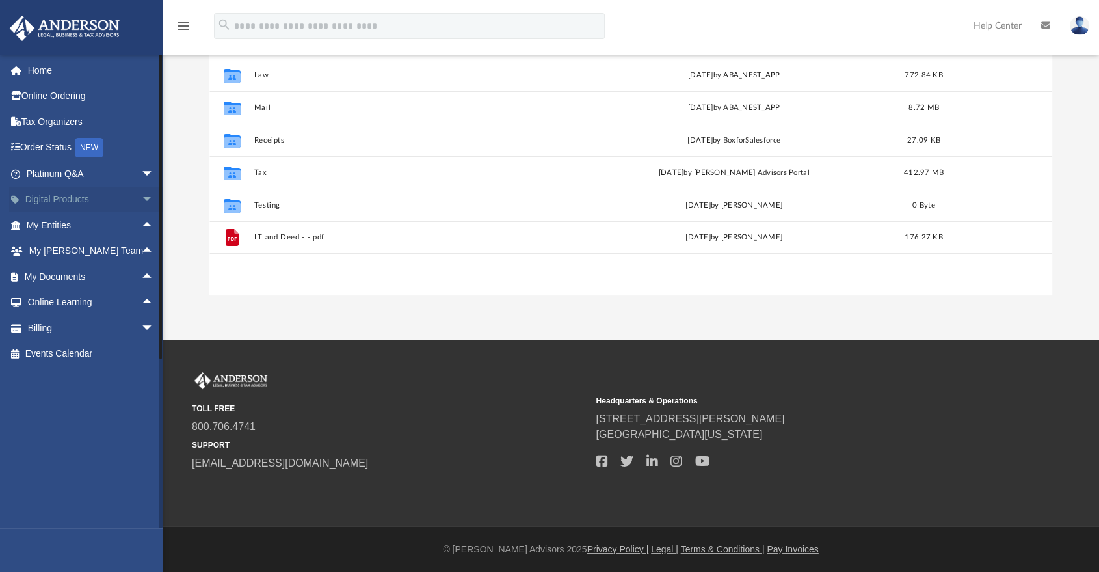
click at [141, 199] on span "arrow_drop_down" at bounding box center [154, 200] width 26 height 27
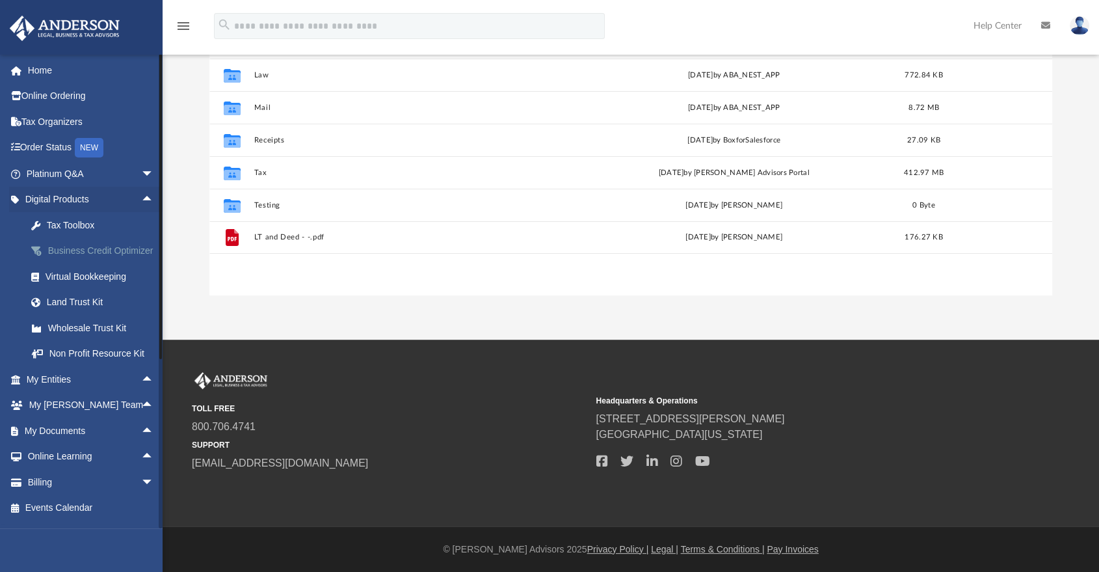
click at [124, 259] on div "Business Credit Optimizer" at bounding box center [102, 251] width 112 height 16
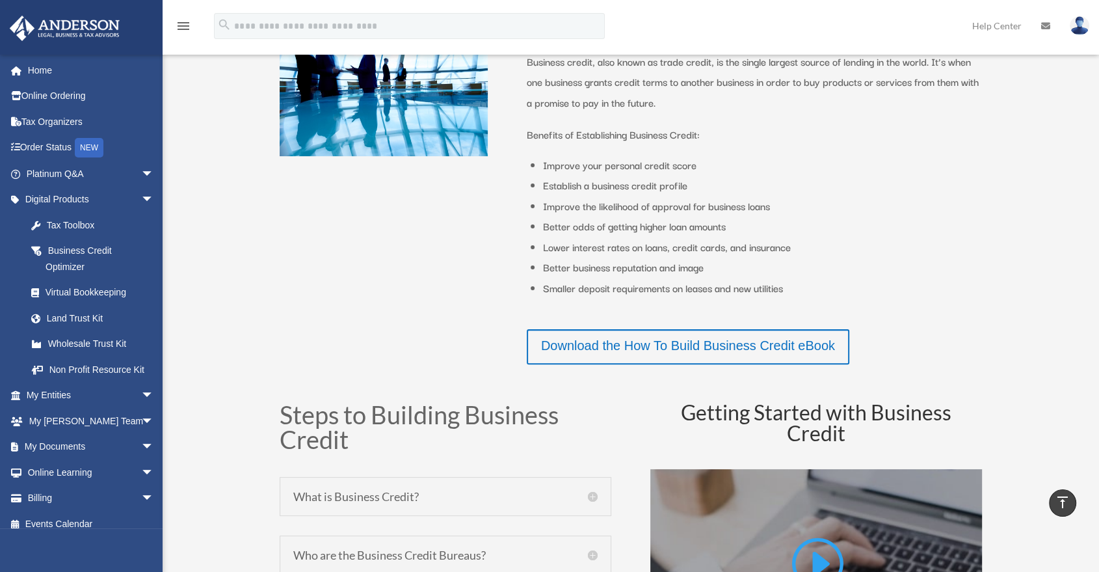
scroll to position [361, 0]
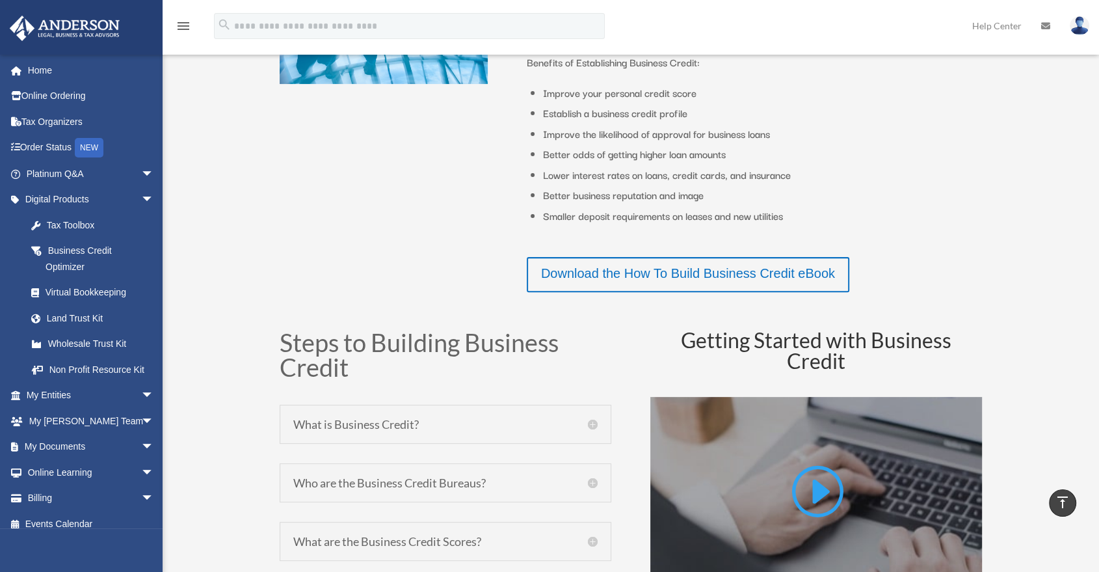
drag, startPoint x: 476, startPoint y: 261, endPoint x: 922, endPoint y: 181, distance: 453.2
click at [476, 261] on div "Business Credit Business credit, also known as trade credit, is the single larg…" at bounding box center [631, 118] width 703 height 385
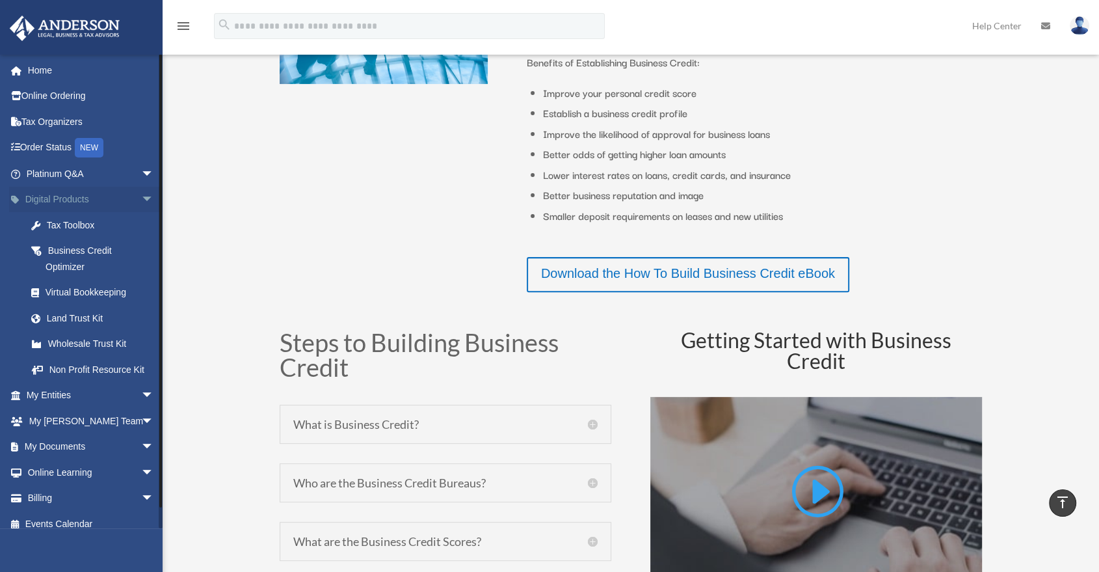
click at [141, 197] on span "arrow_drop_down" at bounding box center [154, 200] width 26 height 27
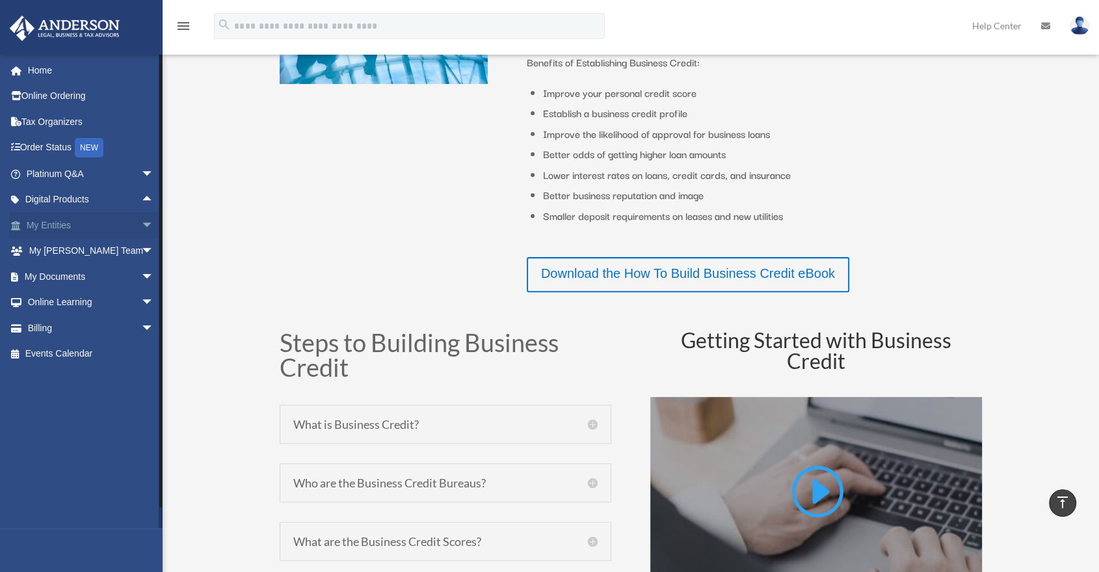
click at [141, 226] on span "arrow_drop_down" at bounding box center [154, 225] width 26 height 27
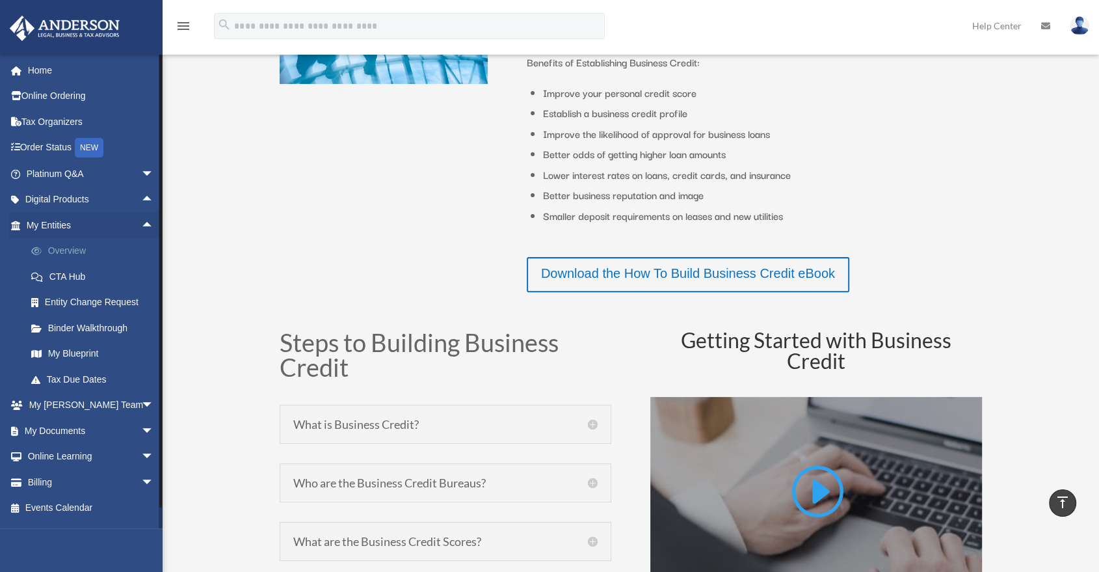
click at [95, 250] on link "Overview" at bounding box center [95, 251] width 155 height 26
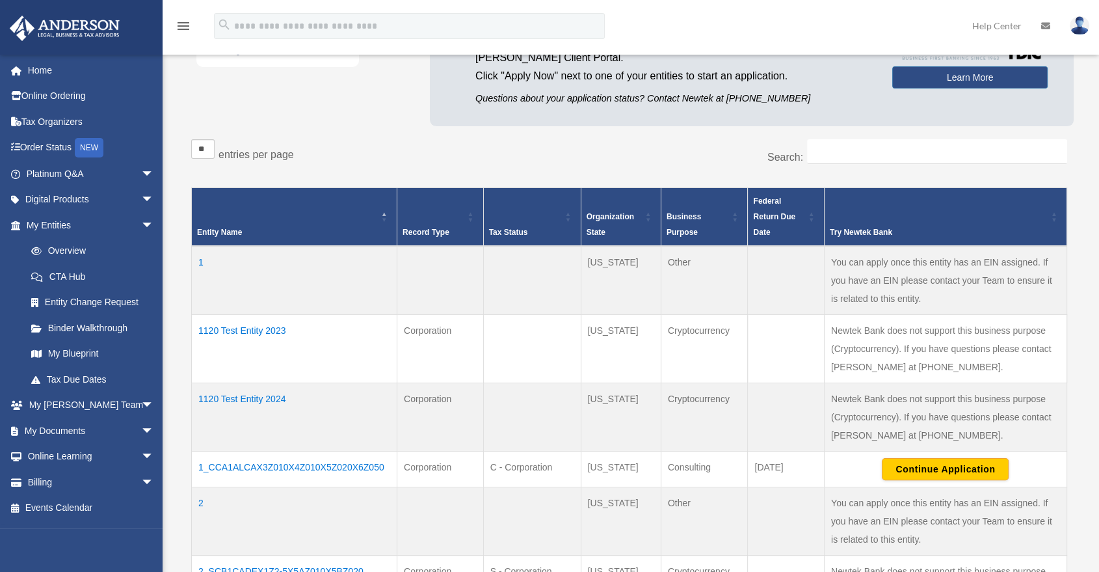
scroll to position [216, 0]
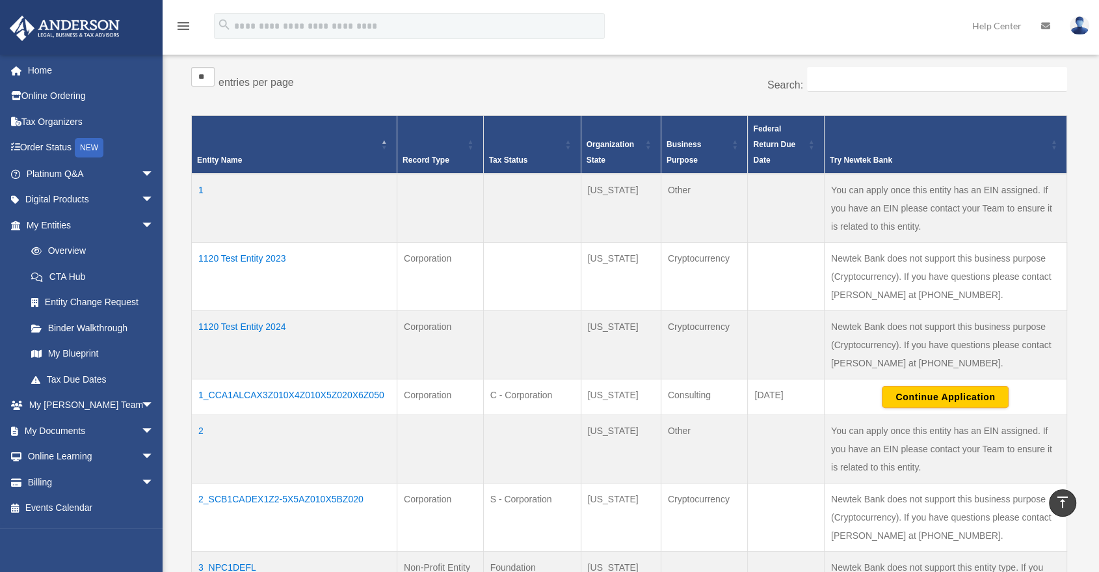
click at [243, 259] on td "1120 Test Entity 2023" at bounding box center [295, 276] width 206 height 68
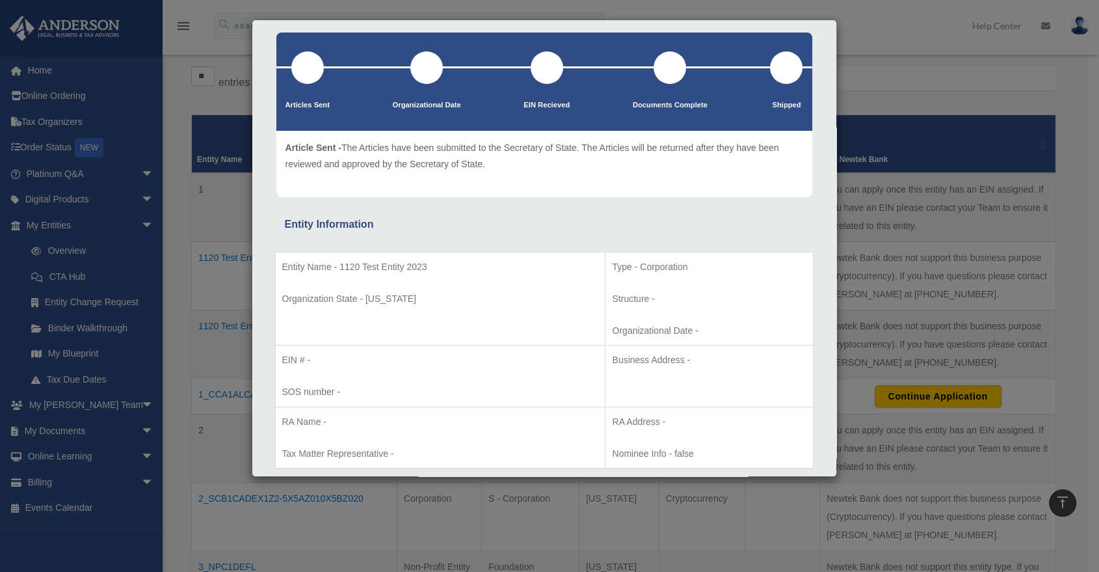
scroll to position [0, 0]
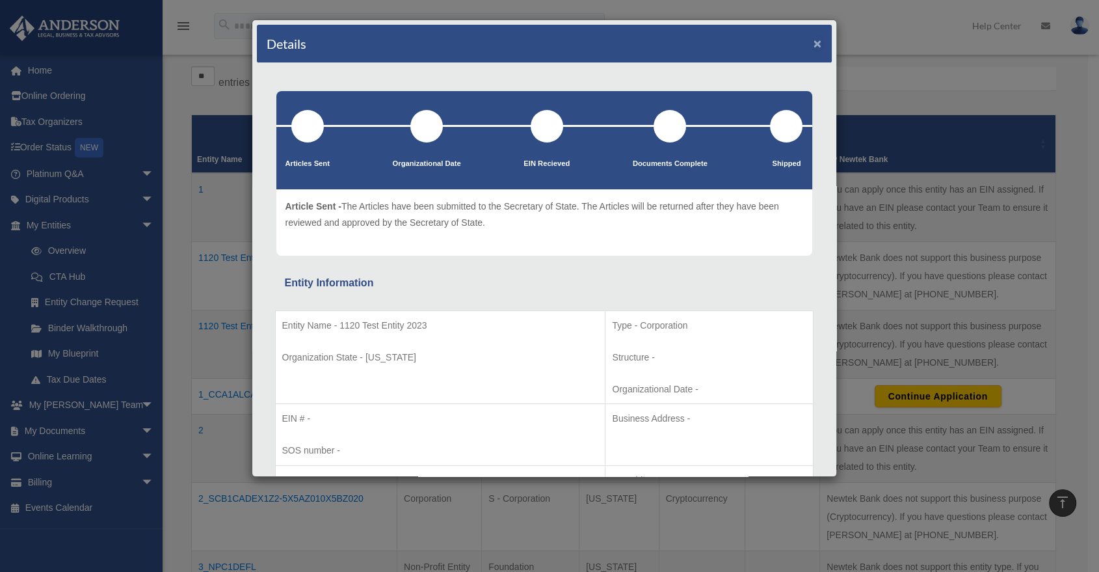
click at [814, 42] on button "×" at bounding box center [818, 43] width 8 height 14
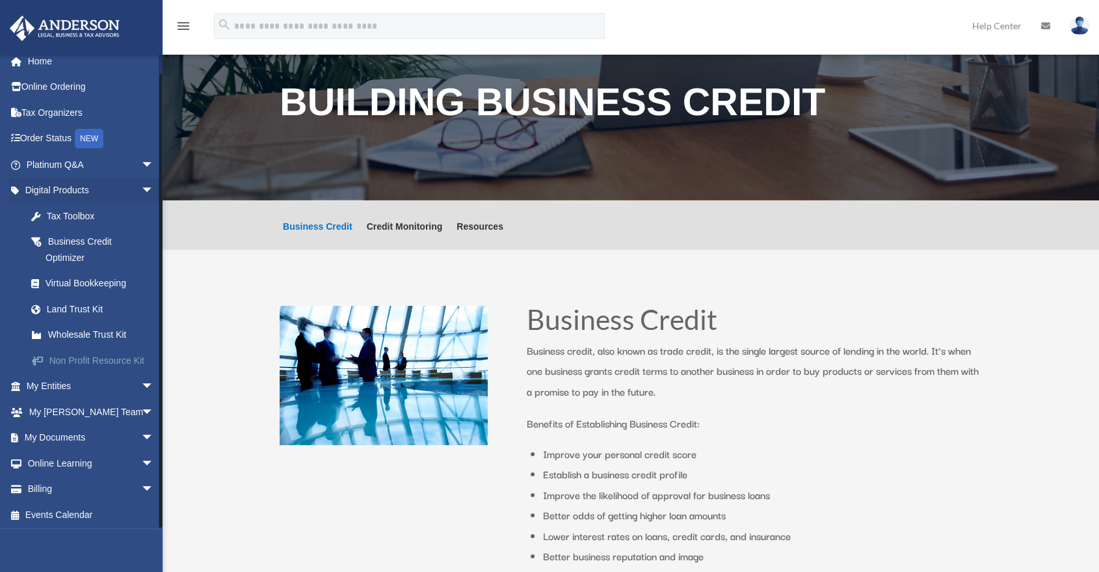
scroll to position [10, 0]
click at [141, 405] on span "arrow_drop_down" at bounding box center [154, 410] width 26 height 27
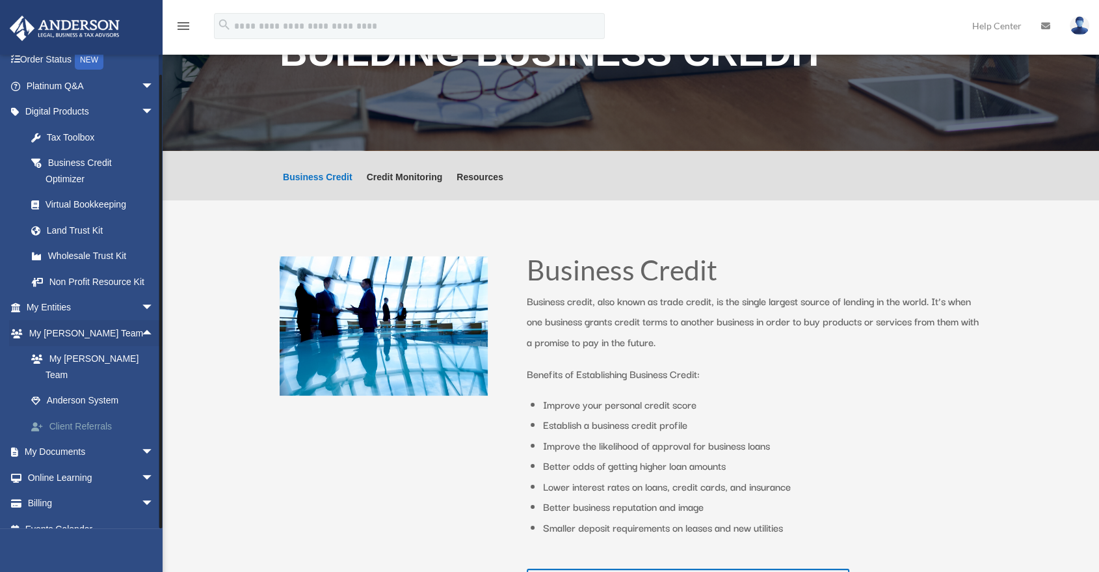
scroll to position [72, 0]
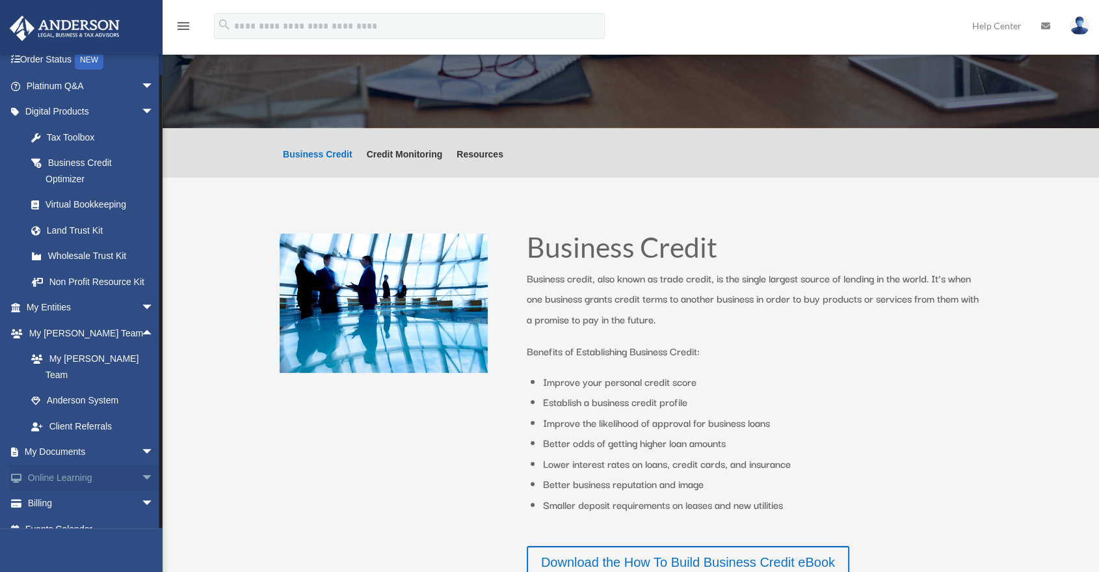
click at [141, 464] on span "arrow_drop_down" at bounding box center [154, 477] width 26 height 27
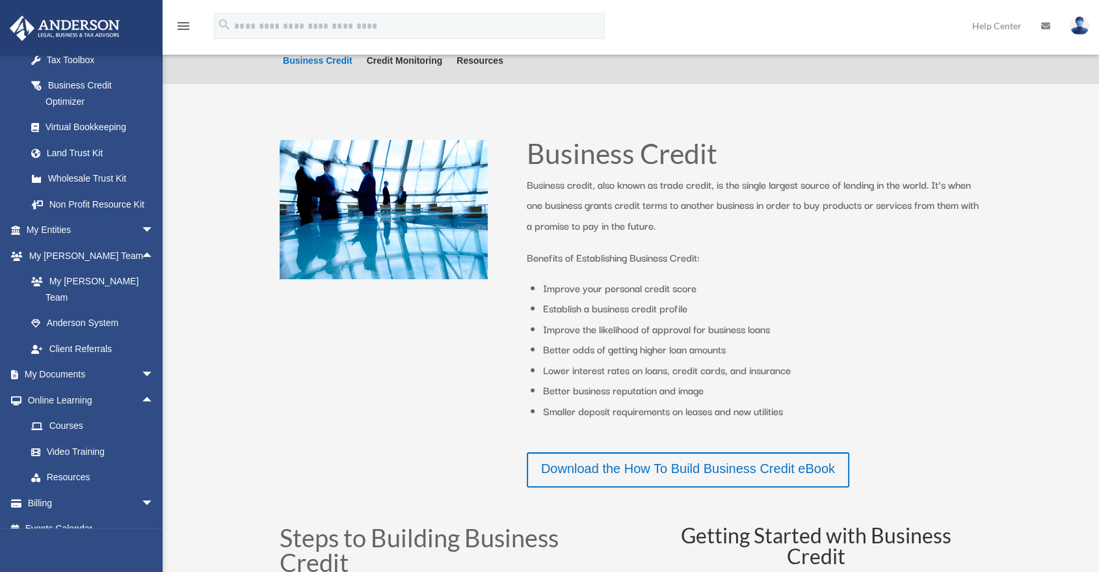
scroll to position [217, 0]
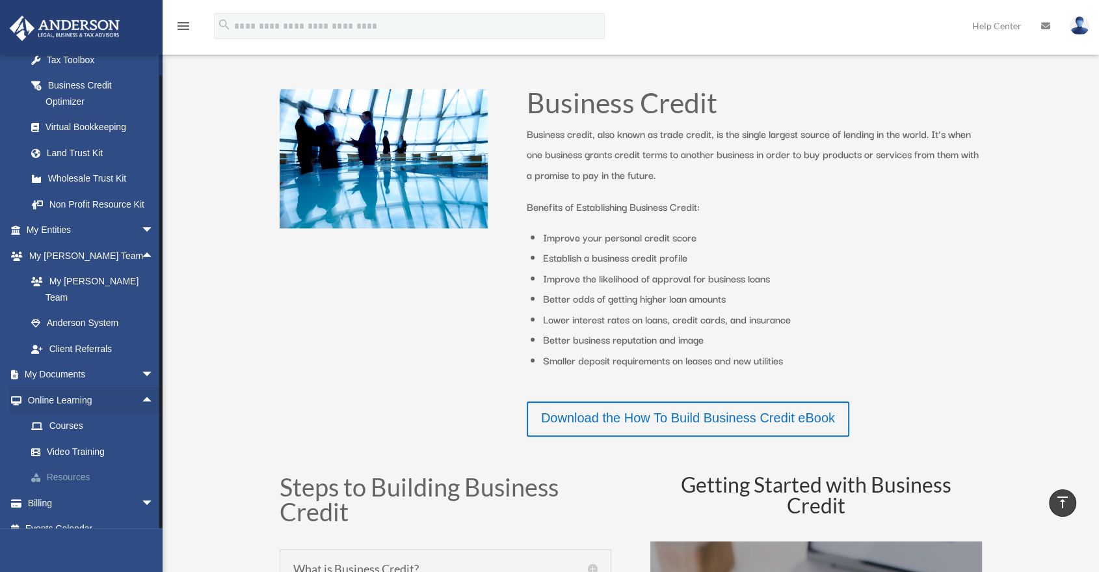
click at [101, 464] on link "Resources" at bounding box center [95, 477] width 155 height 26
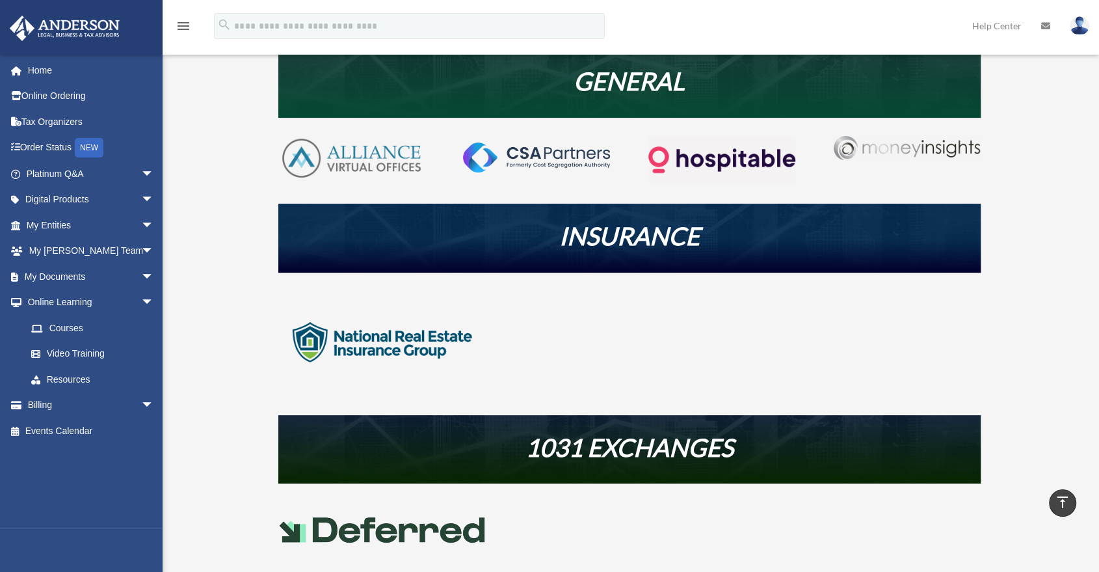
scroll to position [289, 0]
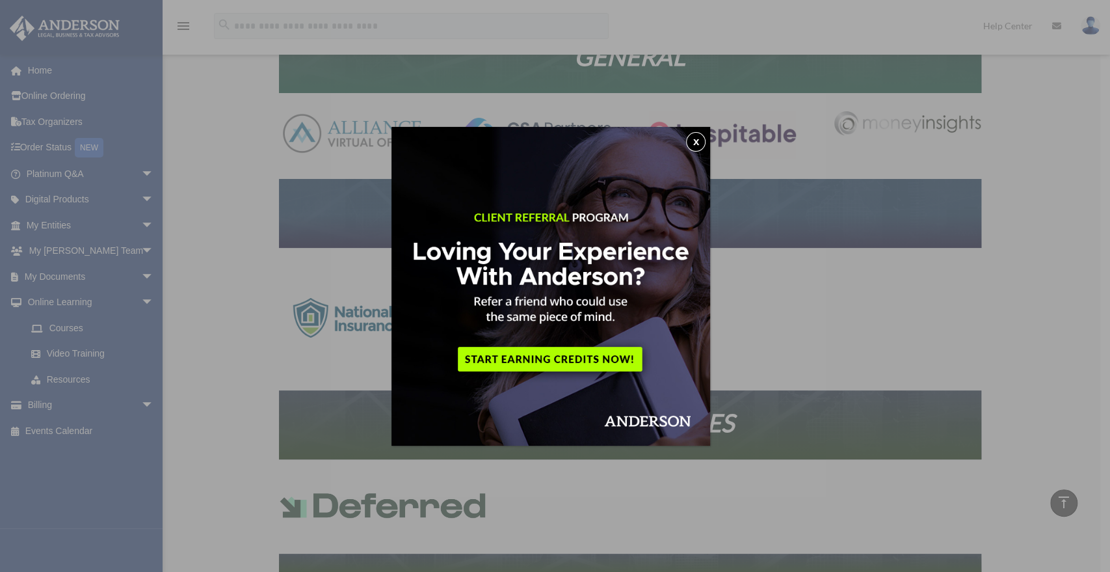
click at [701, 148] on button "x" at bounding box center [696, 142] width 20 height 20
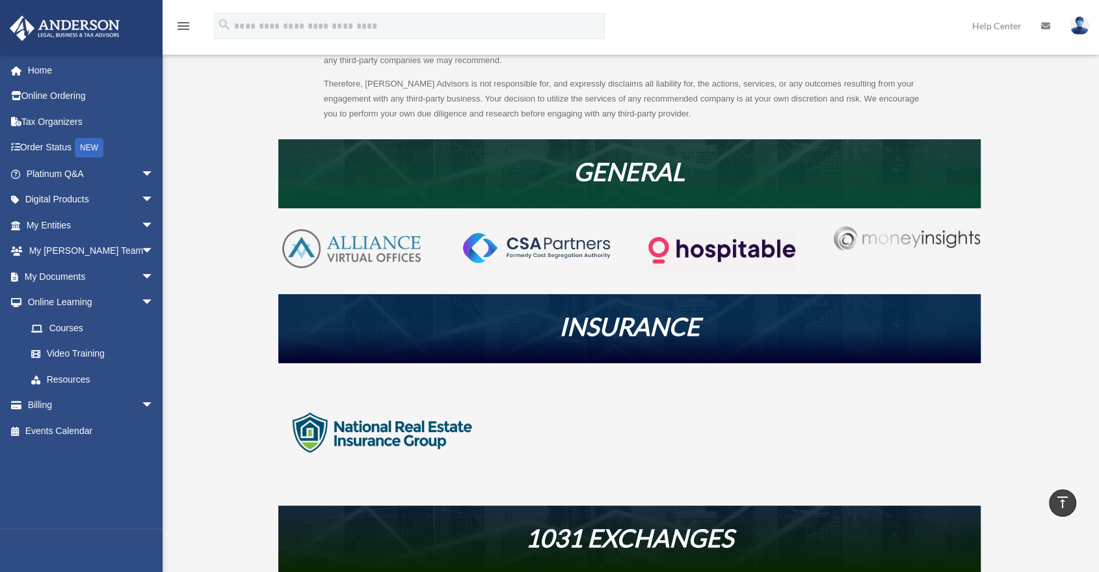
scroll to position [72, 0]
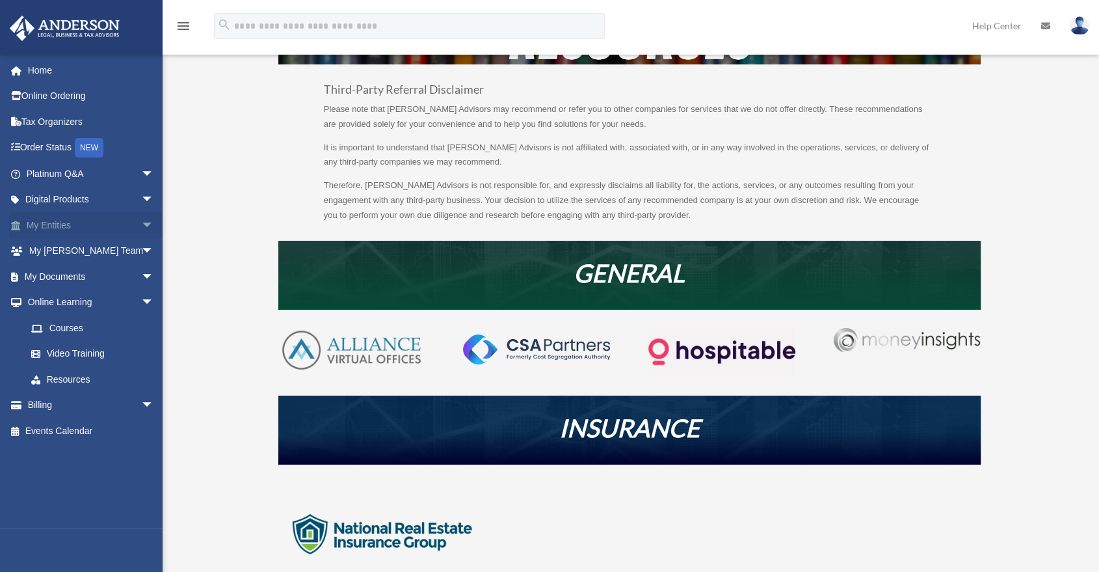
click at [142, 228] on span "arrow_drop_down" at bounding box center [154, 225] width 26 height 27
